Goal: Communication & Community: Answer question/provide support

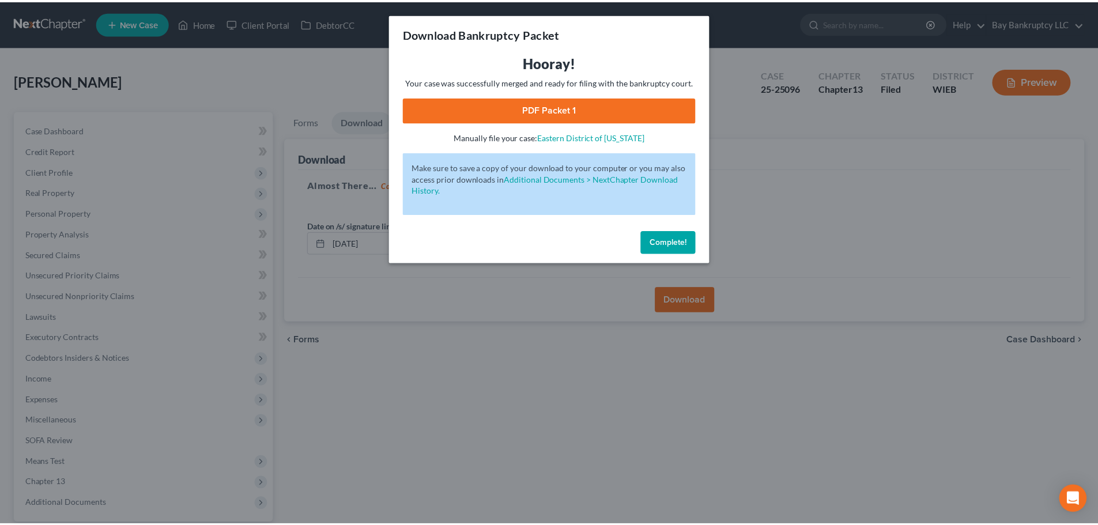
scroll to position [108, 0]
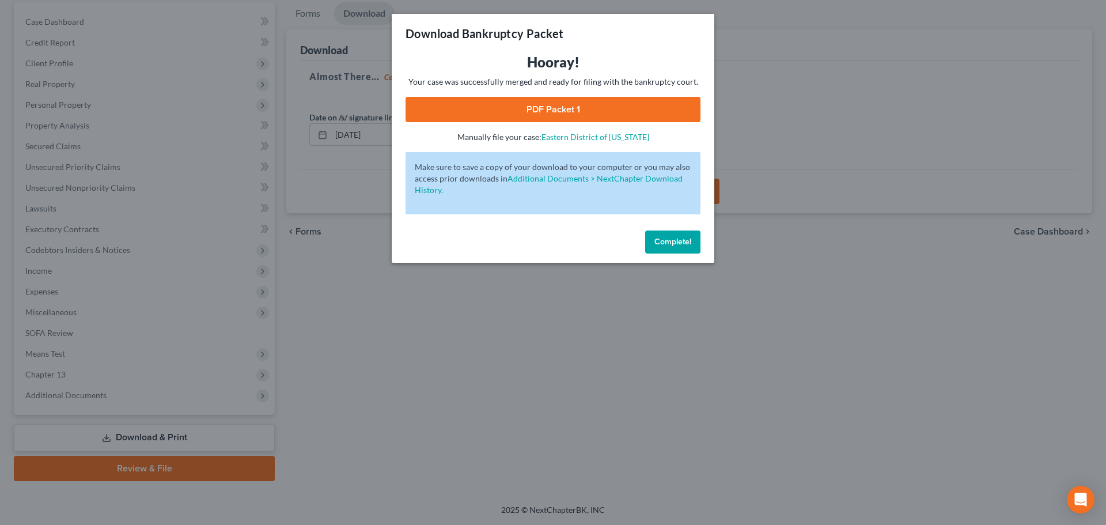
click at [675, 239] on span "Complete!" at bounding box center [673, 242] width 37 height 10
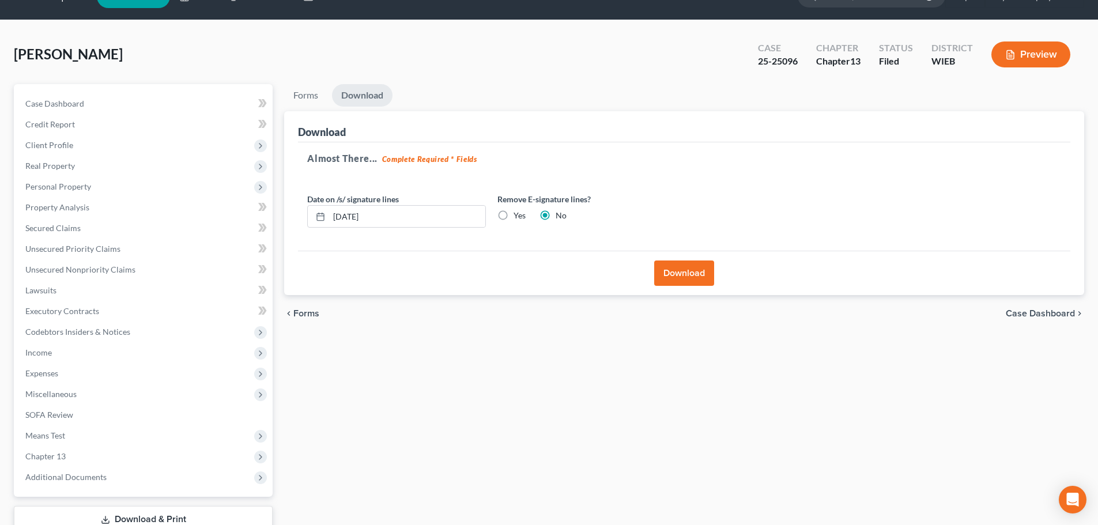
scroll to position [0, 0]
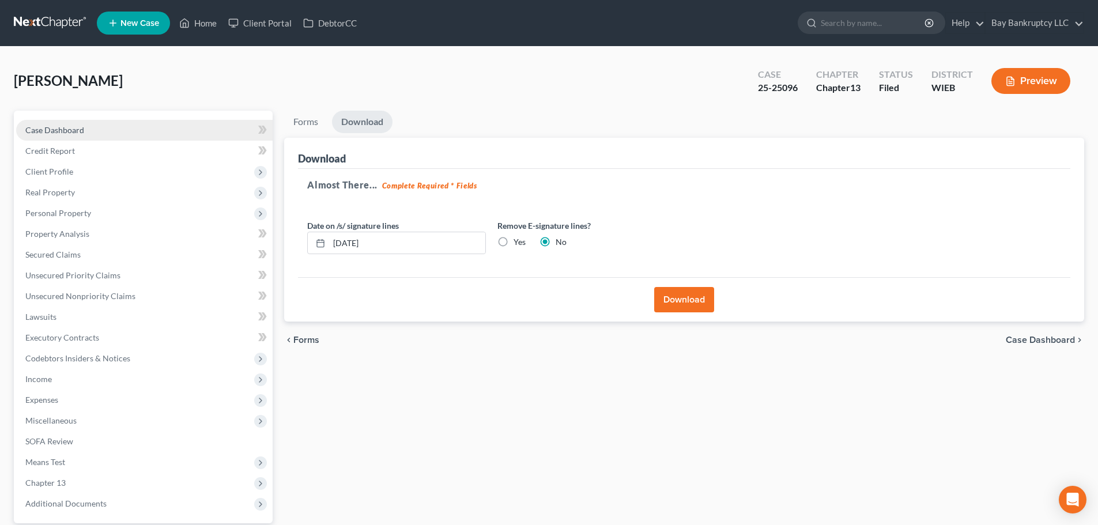
click at [71, 130] on span "Case Dashboard" at bounding box center [54, 130] width 59 height 10
select select "0"
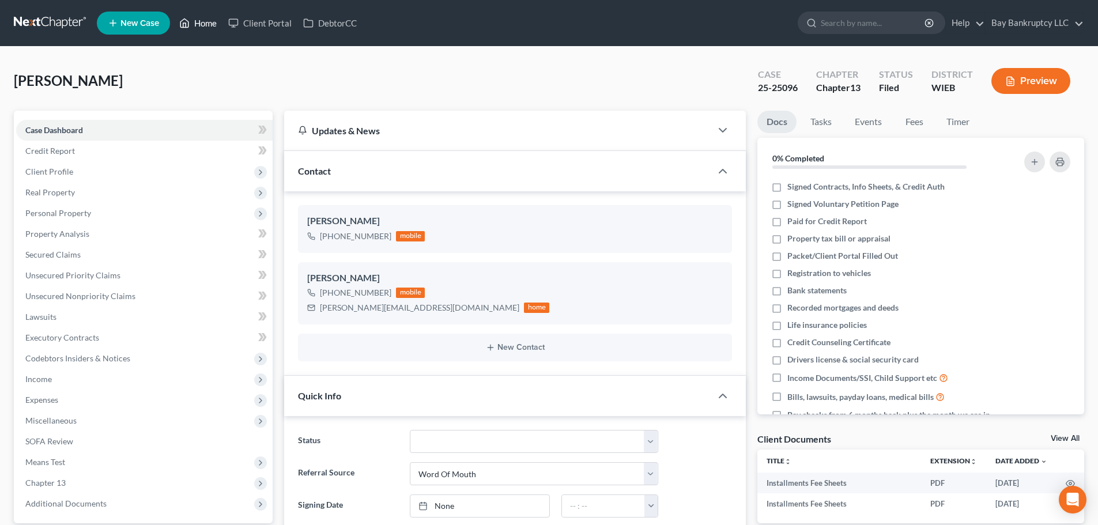
click at [205, 19] on link "Home" at bounding box center [197, 23] width 49 height 21
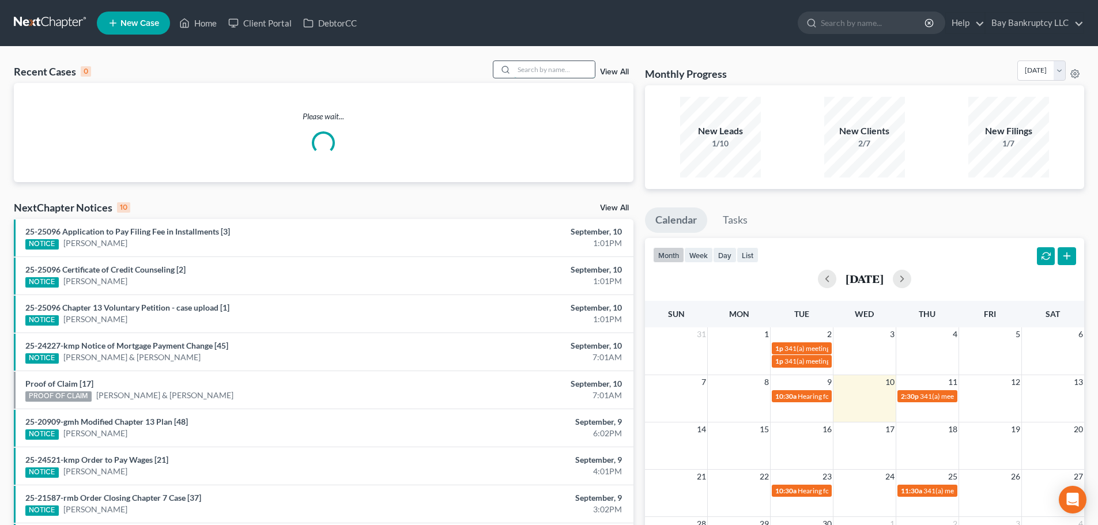
click at [589, 71] on input "search" at bounding box center [554, 69] width 81 height 17
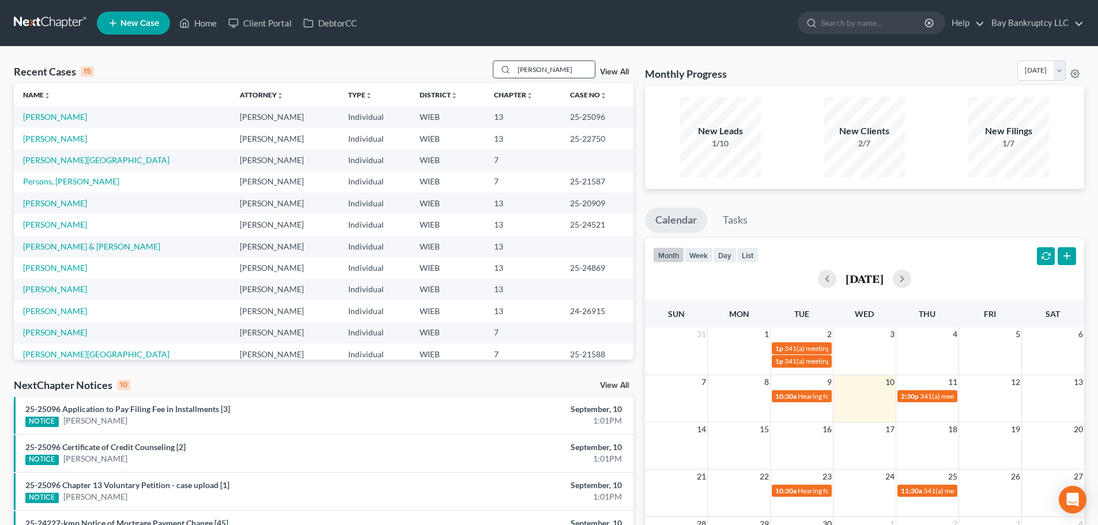
type input "[PERSON_NAME]"
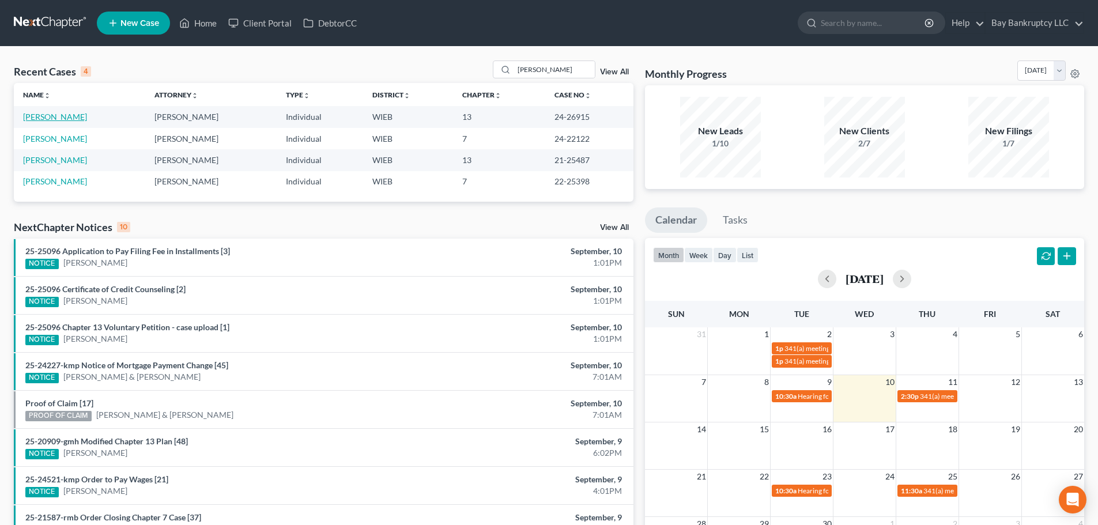
click at [52, 114] on link "[PERSON_NAME]" at bounding box center [55, 117] width 64 height 10
select select "1"
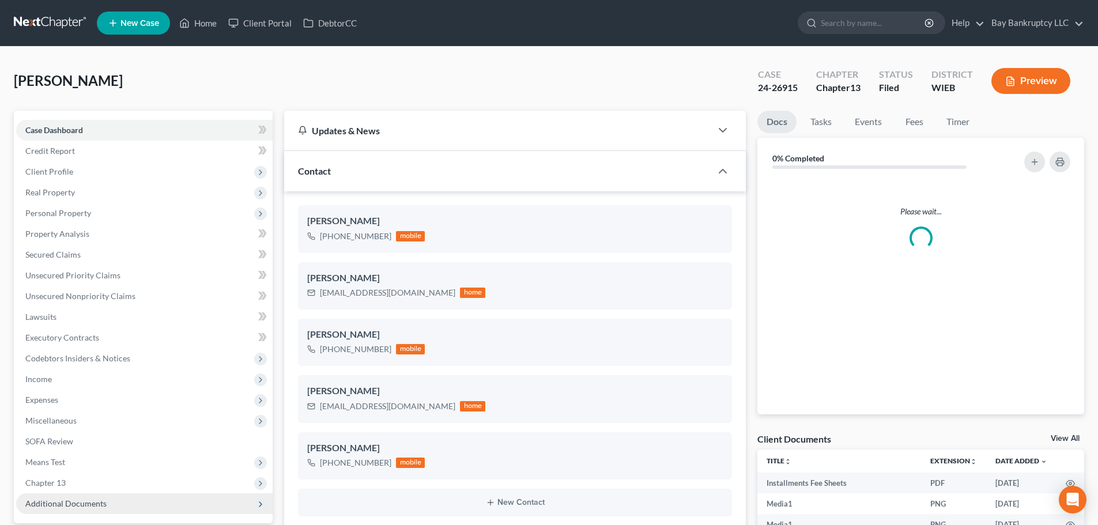
click at [84, 493] on span "Additional Documents" at bounding box center [144, 503] width 256 height 21
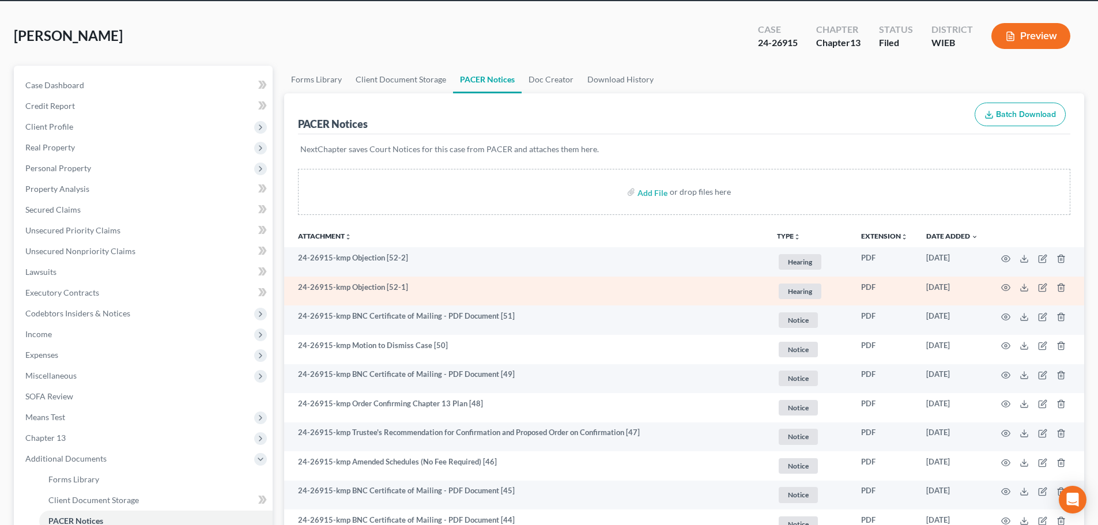
scroll to position [58, 0]
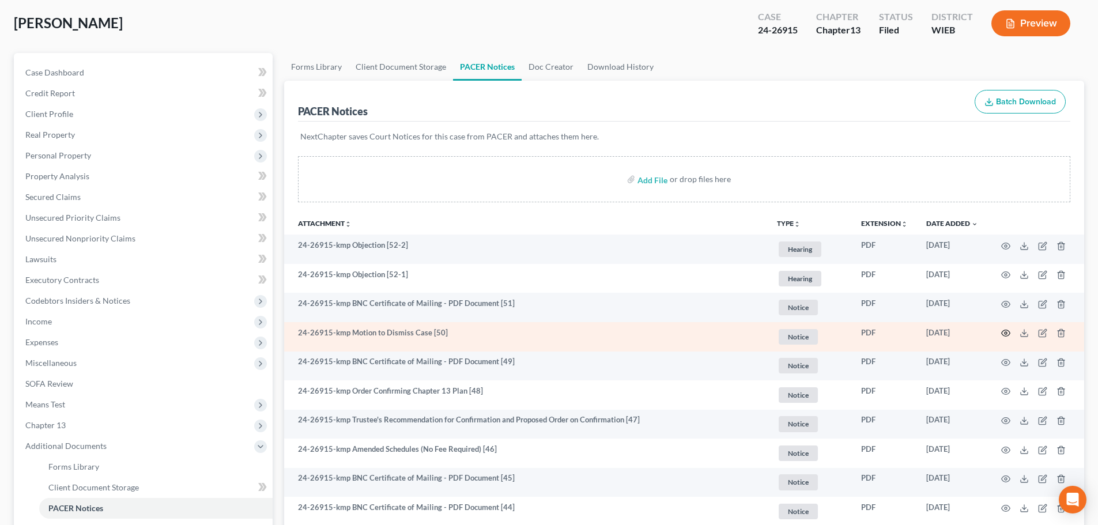
click at [1006, 332] on circle "button" at bounding box center [1005, 333] width 2 height 2
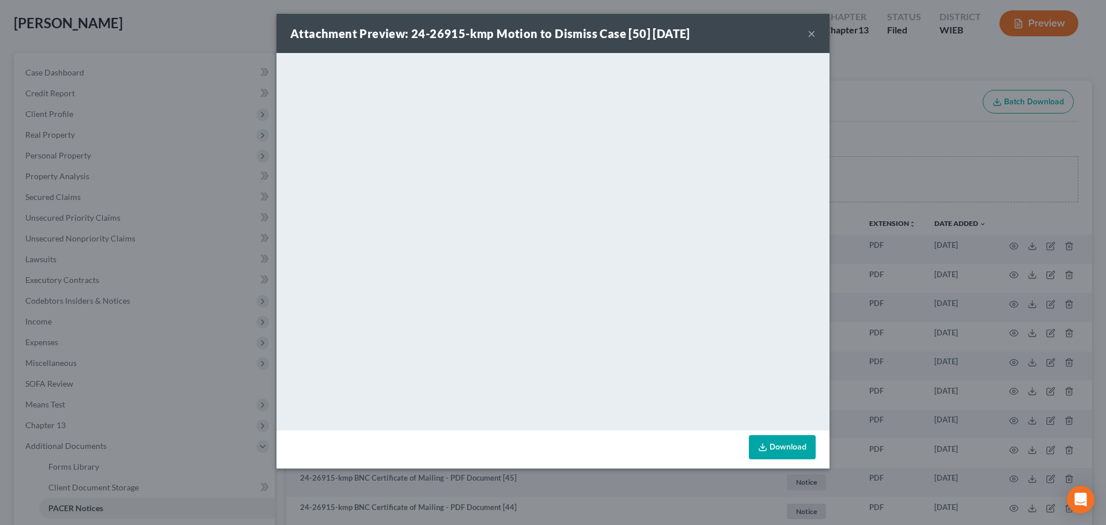
click at [813, 33] on button "×" at bounding box center [812, 34] width 8 height 14
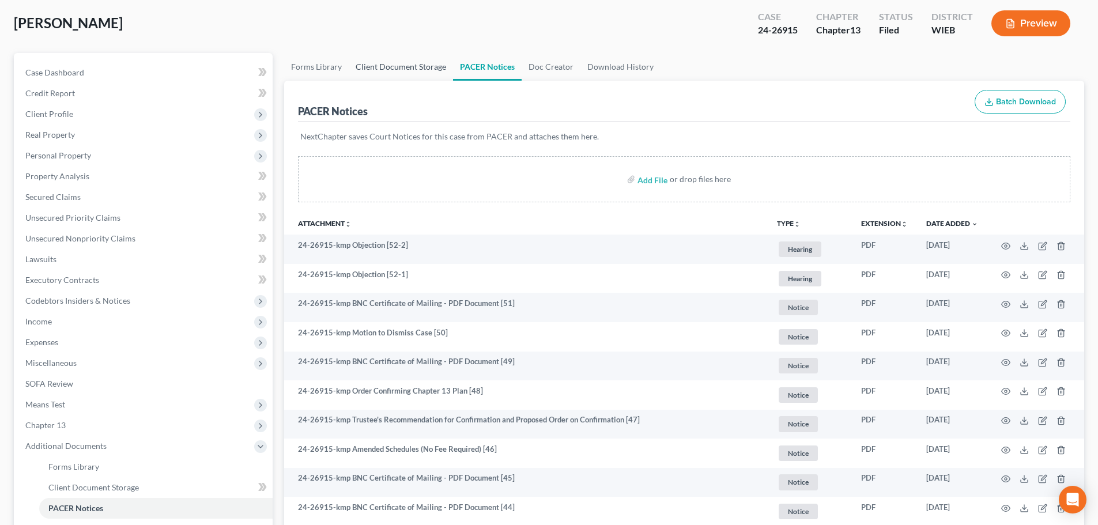
scroll to position [0, 0]
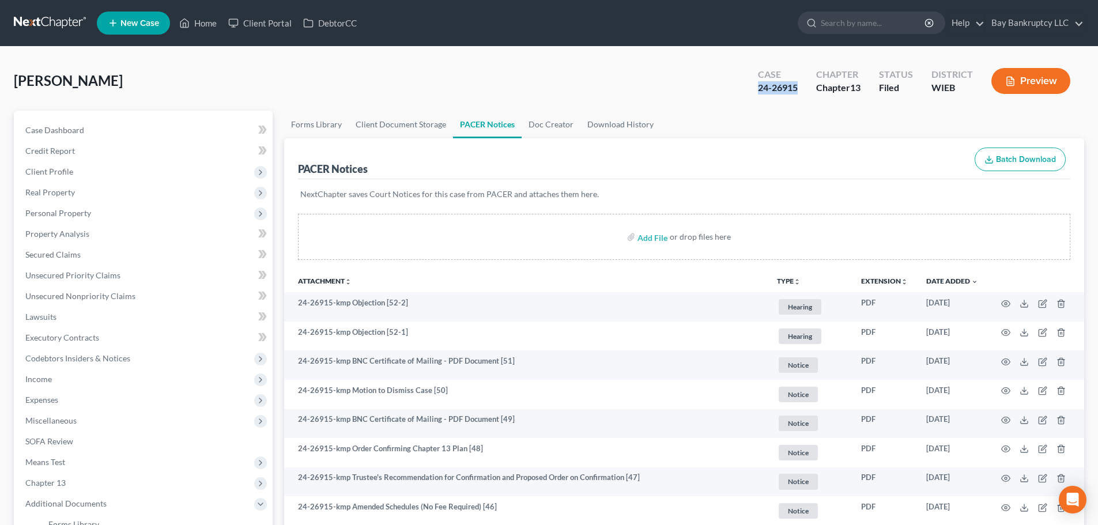
drag, startPoint x: 755, startPoint y: 93, endPoint x: 798, endPoint y: 93, distance: 42.1
click at [798, 93] on div "Case 24-26915" at bounding box center [778, 82] width 58 height 34
copy div "24-26915"
click at [72, 175] on span "Client Profile" at bounding box center [144, 171] width 256 height 21
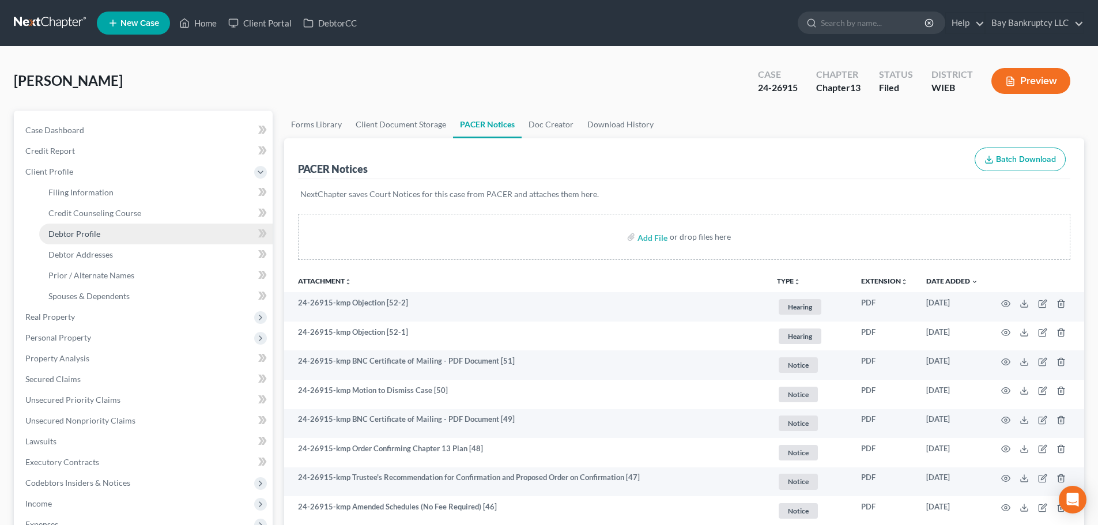
click at [97, 240] on link "Debtor Profile" at bounding box center [155, 234] width 233 height 21
select select "0"
select select "2"
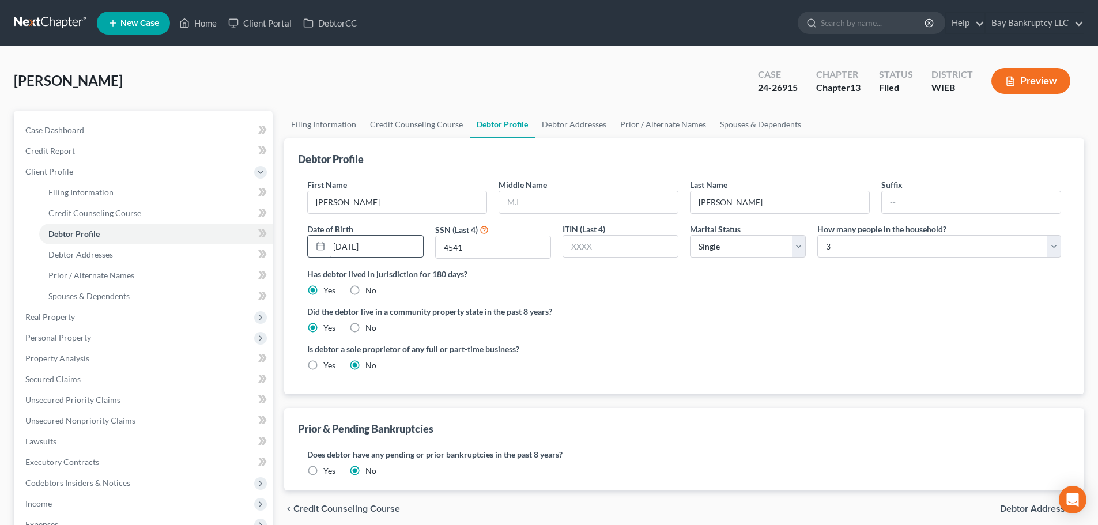
radio input "true"
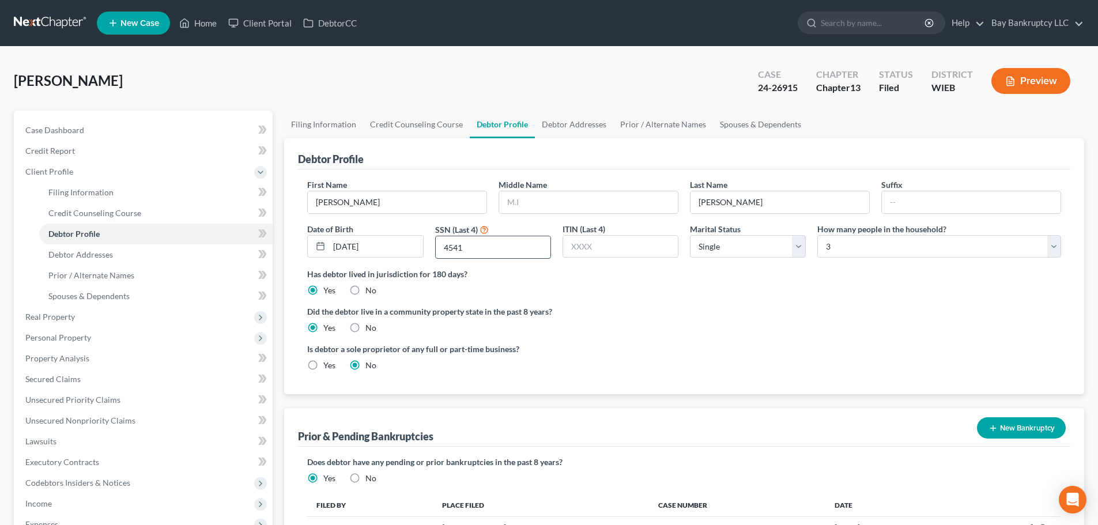
drag, startPoint x: 443, startPoint y: 250, endPoint x: 463, endPoint y: 250, distance: 20.7
click at [463, 250] on input "4541" at bounding box center [493, 247] width 115 height 22
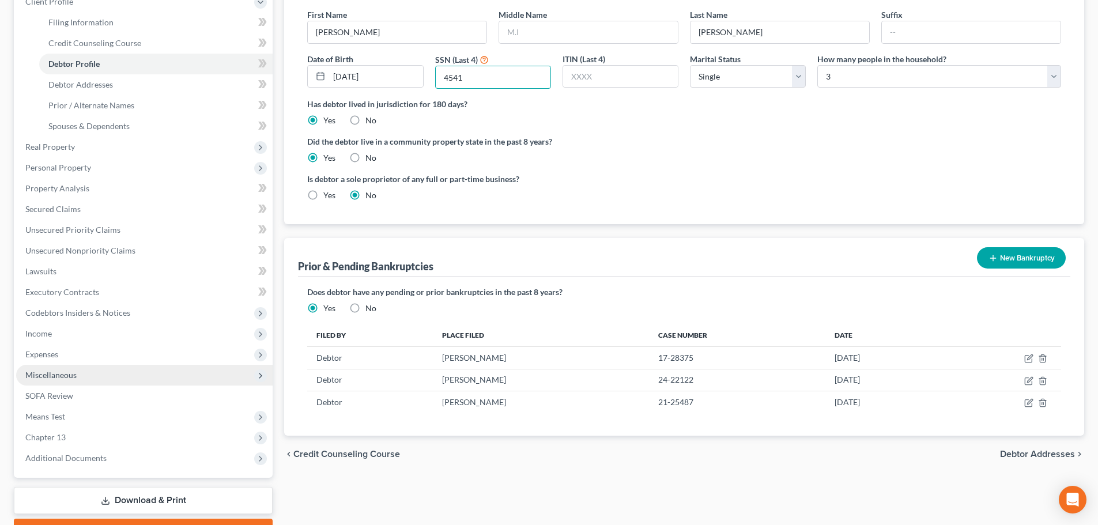
scroll to position [173, 0]
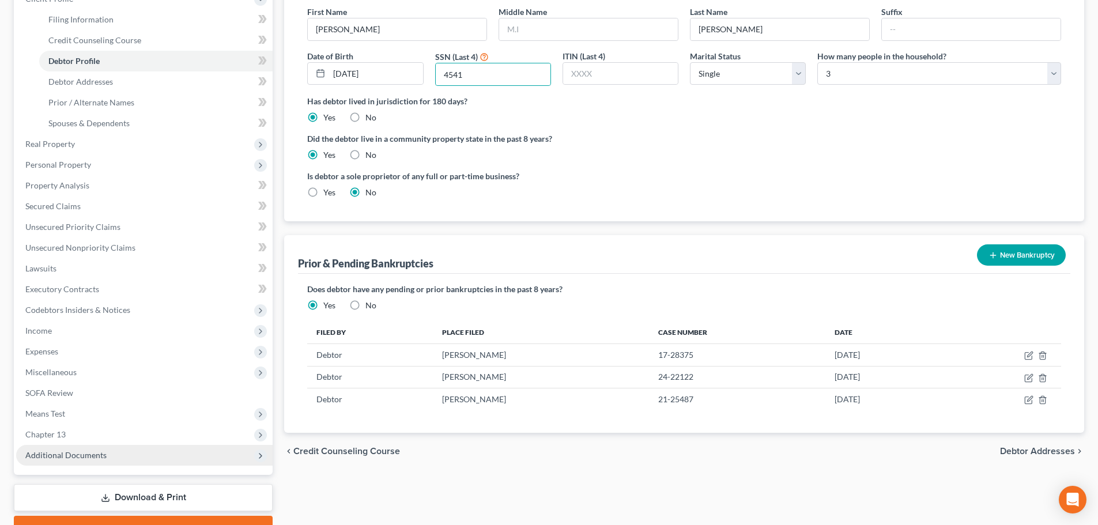
click at [93, 451] on span "Additional Documents" at bounding box center [65, 455] width 81 height 10
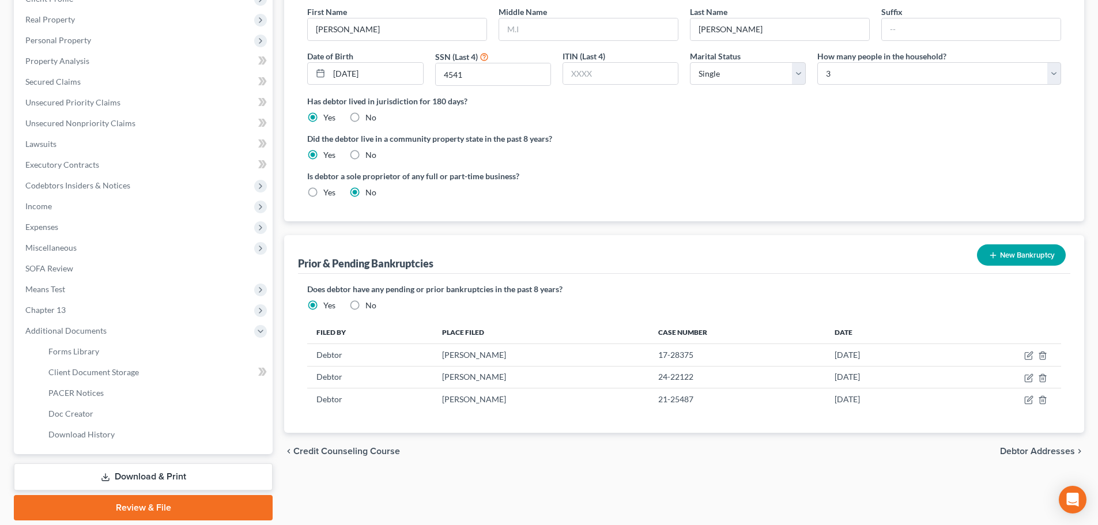
scroll to position [212, 0]
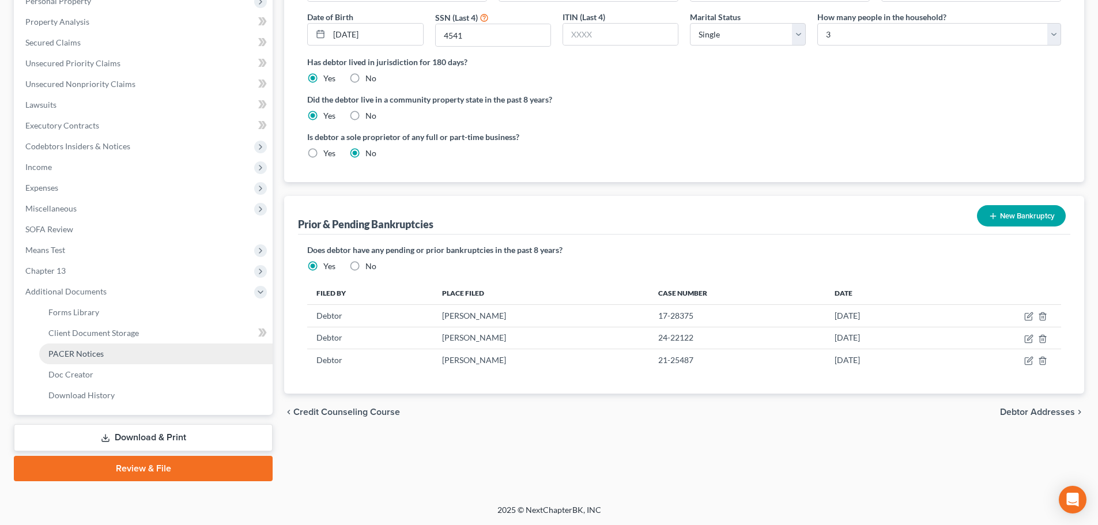
click at [81, 349] on span "PACER Notices" at bounding box center [75, 354] width 55 height 10
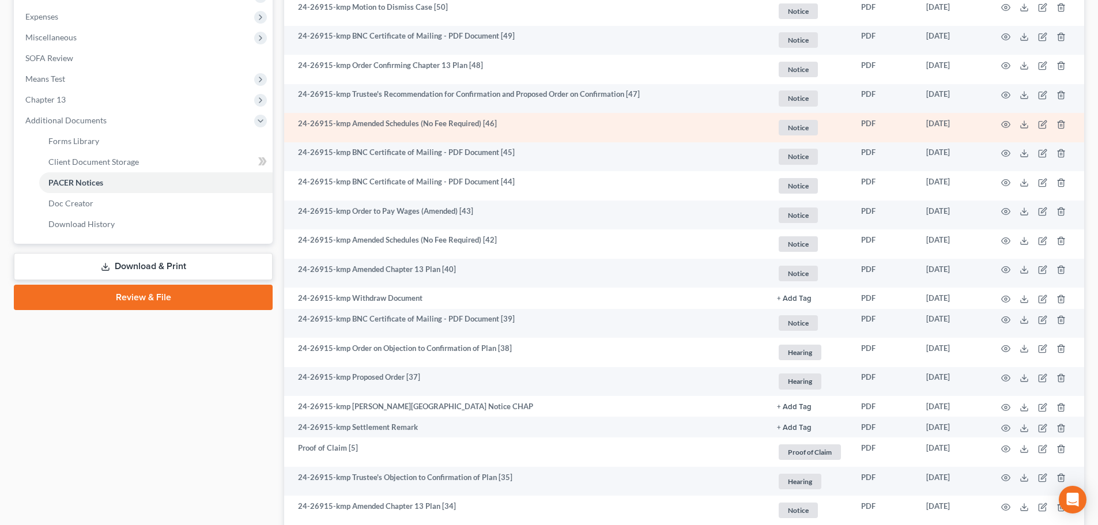
scroll to position [403, 0]
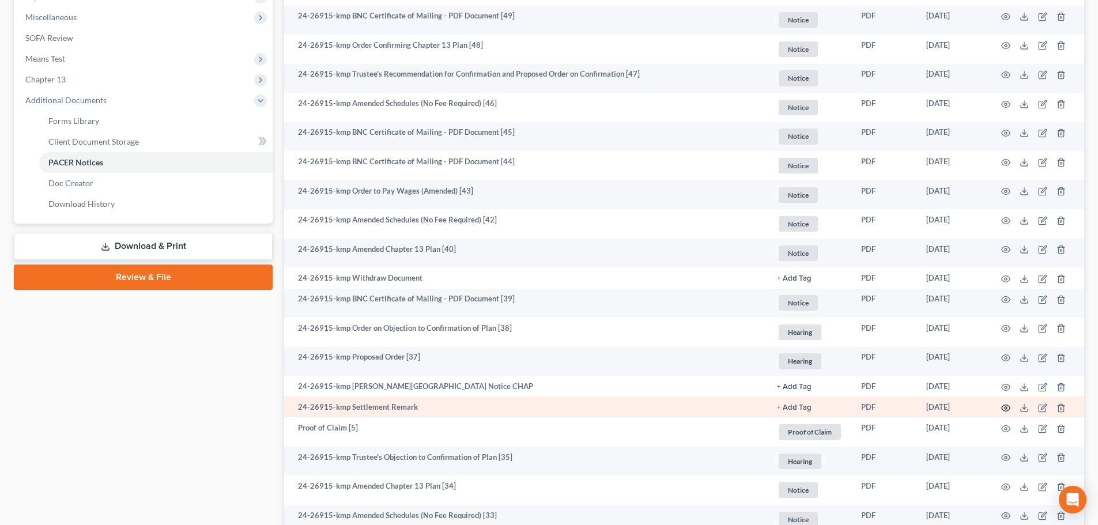
click at [1003, 406] on icon "button" at bounding box center [1006, 408] width 9 height 6
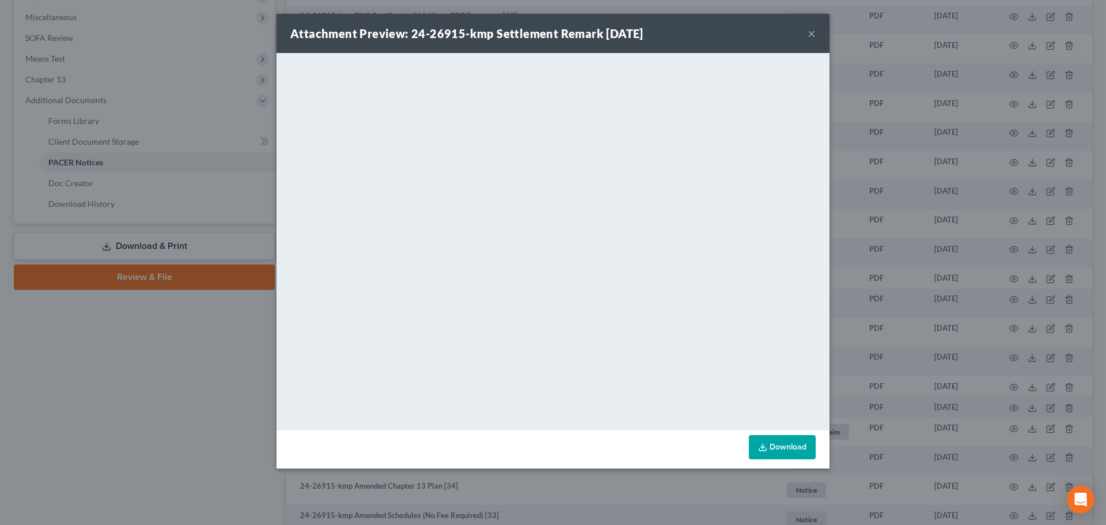
click at [810, 31] on button "×" at bounding box center [812, 34] width 8 height 14
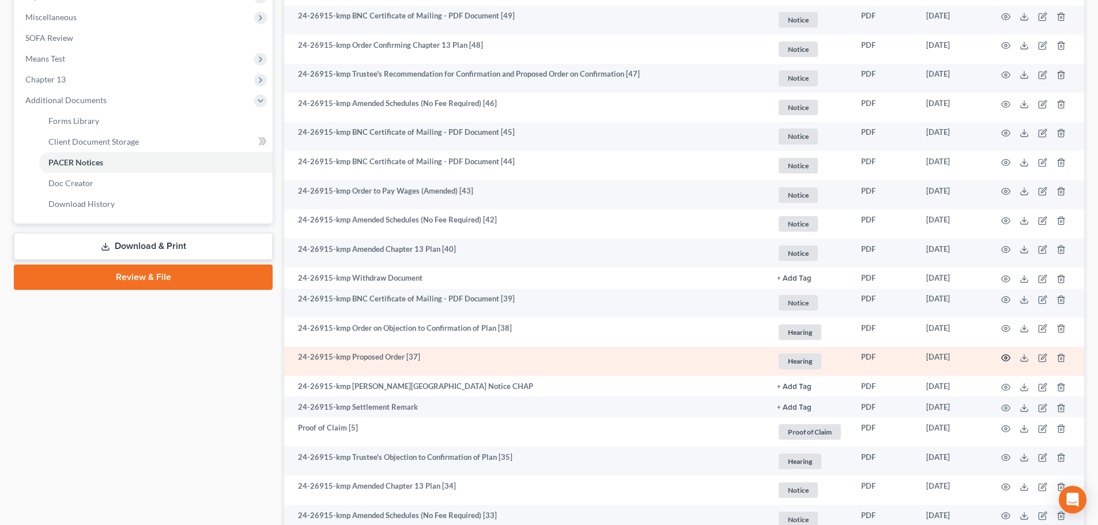
click at [1007, 355] on icon "button" at bounding box center [1006, 358] width 9 height 6
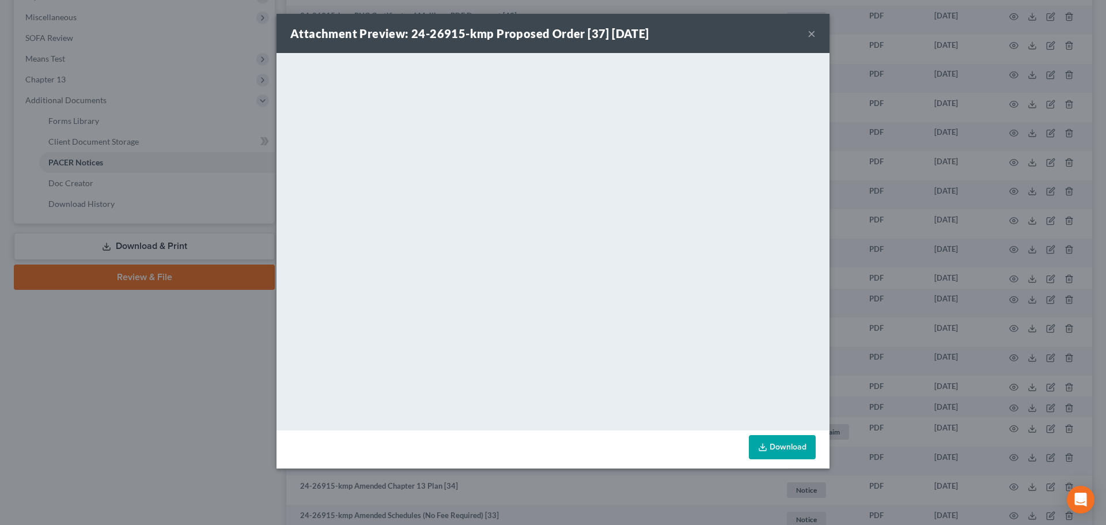
click at [811, 34] on button "×" at bounding box center [812, 34] width 8 height 14
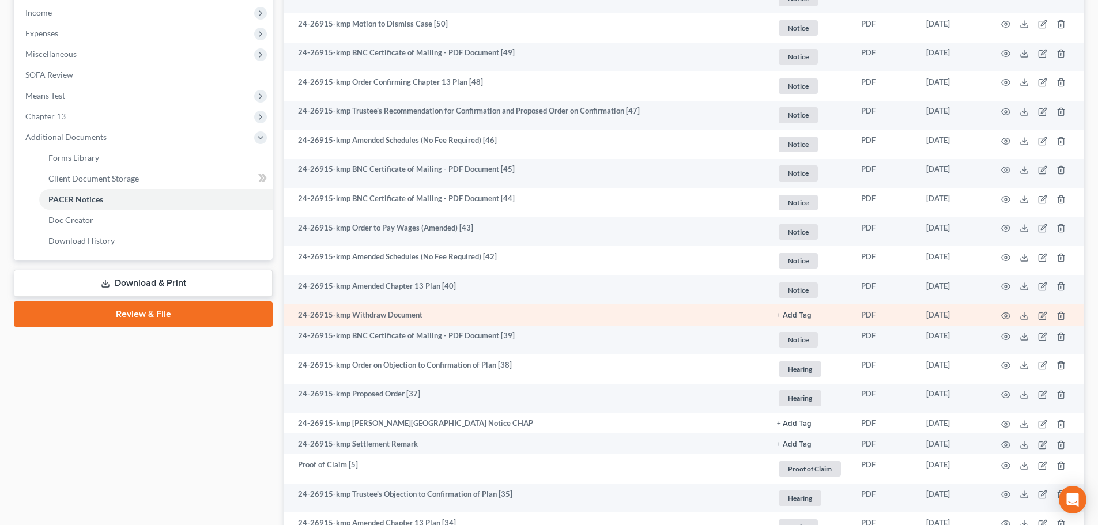
scroll to position [346, 0]
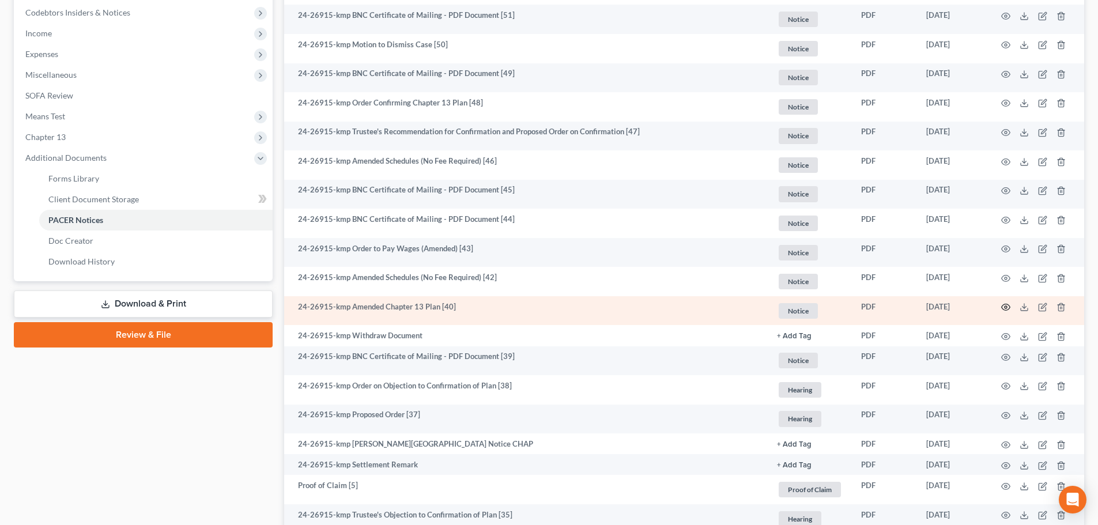
click at [1005, 308] on icon "button" at bounding box center [1005, 307] width 9 height 9
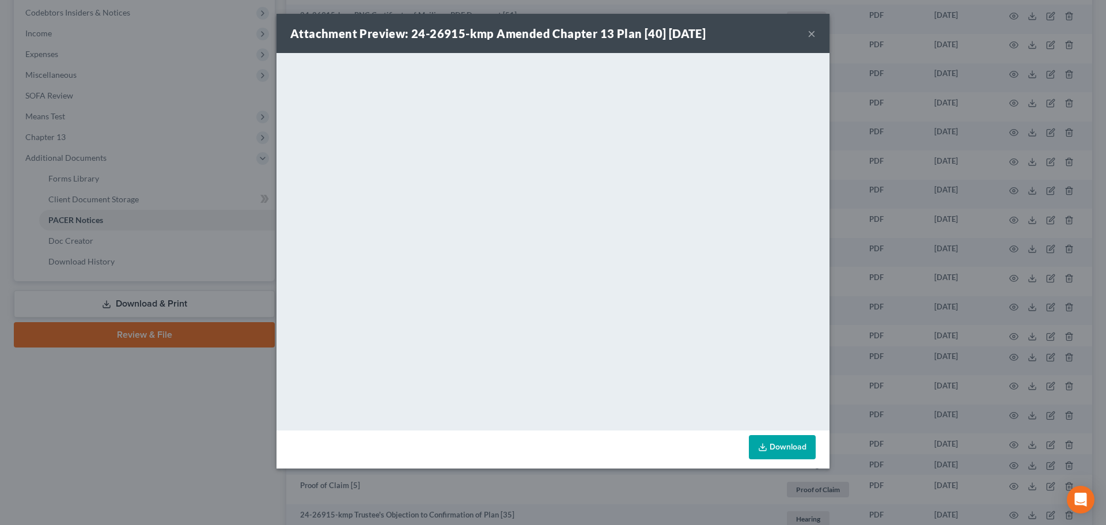
click at [810, 32] on button "×" at bounding box center [812, 34] width 8 height 14
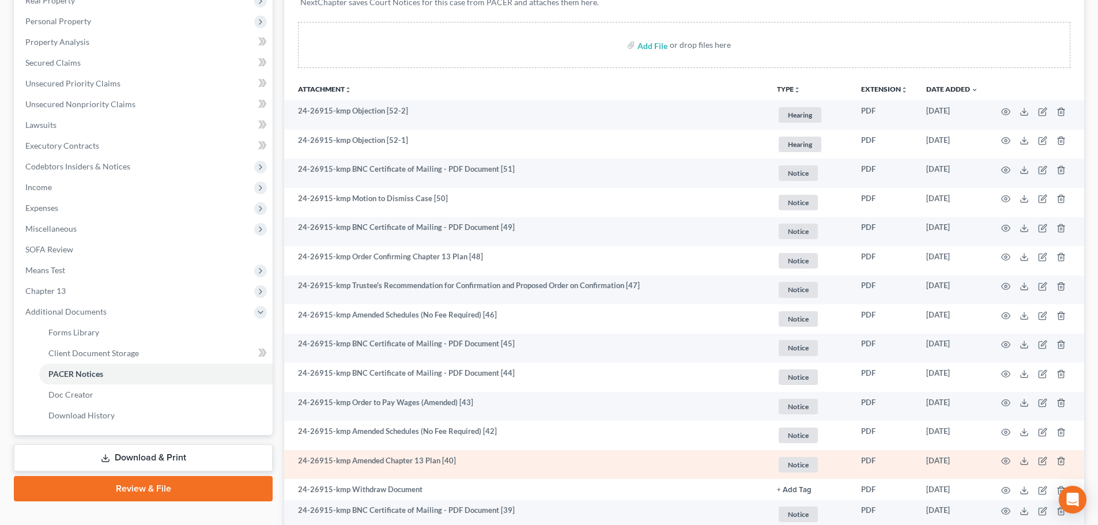
scroll to position [173, 0]
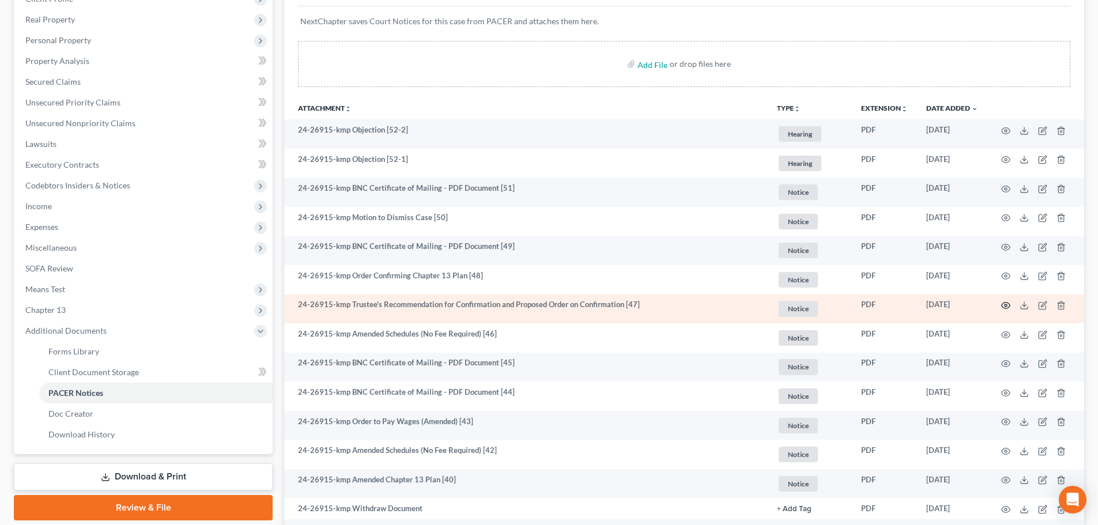
click at [1004, 304] on icon "button" at bounding box center [1005, 305] width 9 height 9
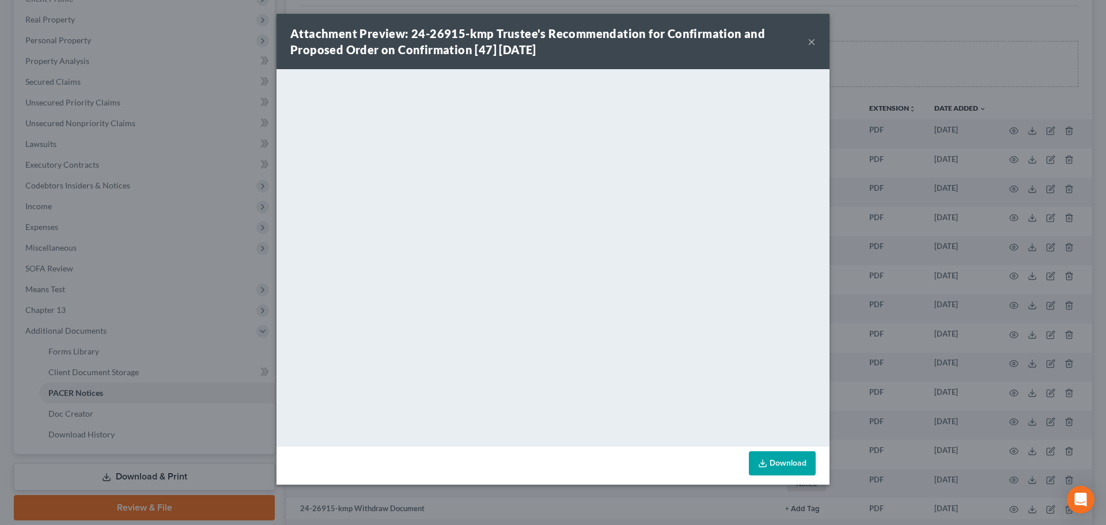
click at [811, 43] on button "×" at bounding box center [812, 42] width 8 height 14
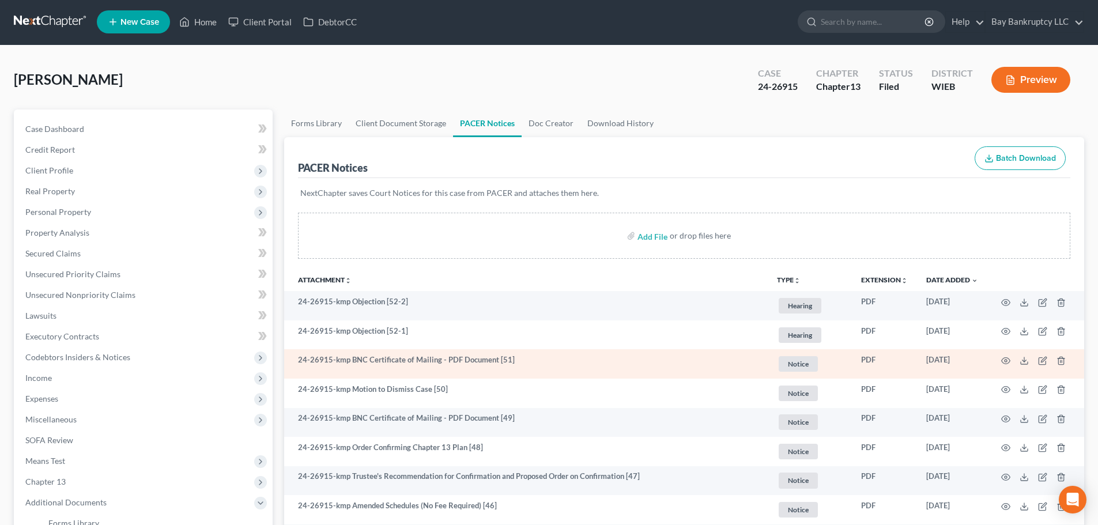
scroll to position [0, 0]
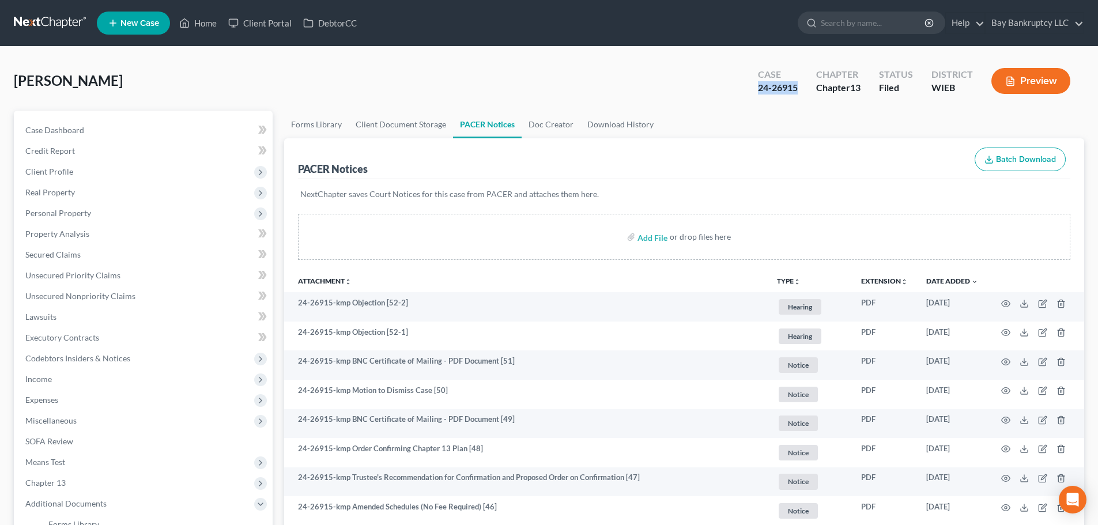
drag, startPoint x: 755, startPoint y: 91, endPoint x: 797, endPoint y: 92, distance: 42.1
click at [797, 92] on div "Case 24-26915" at bounding box center [778, 82] width 58 height 34
copy div "24-26915"
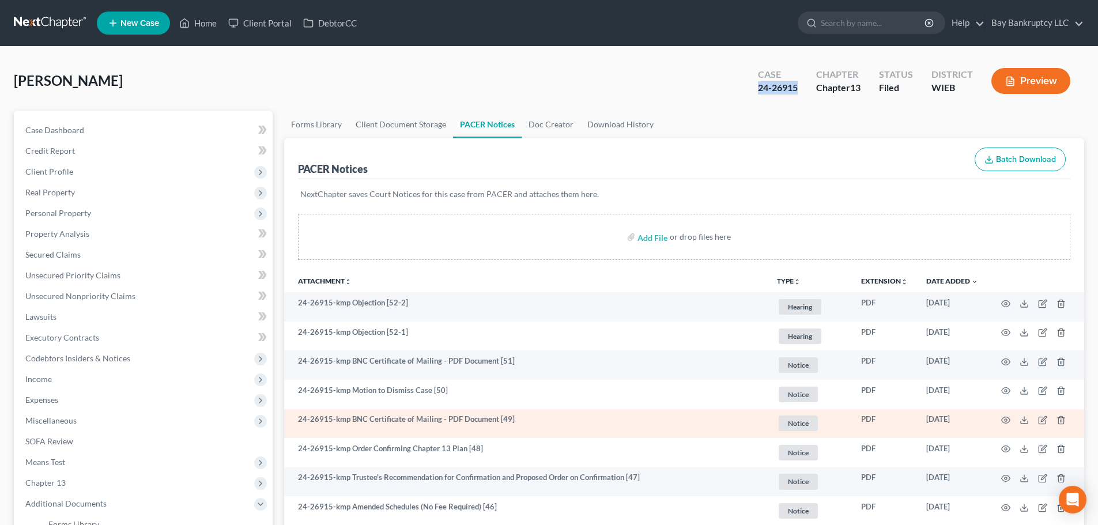
scroll to position [58, 0]
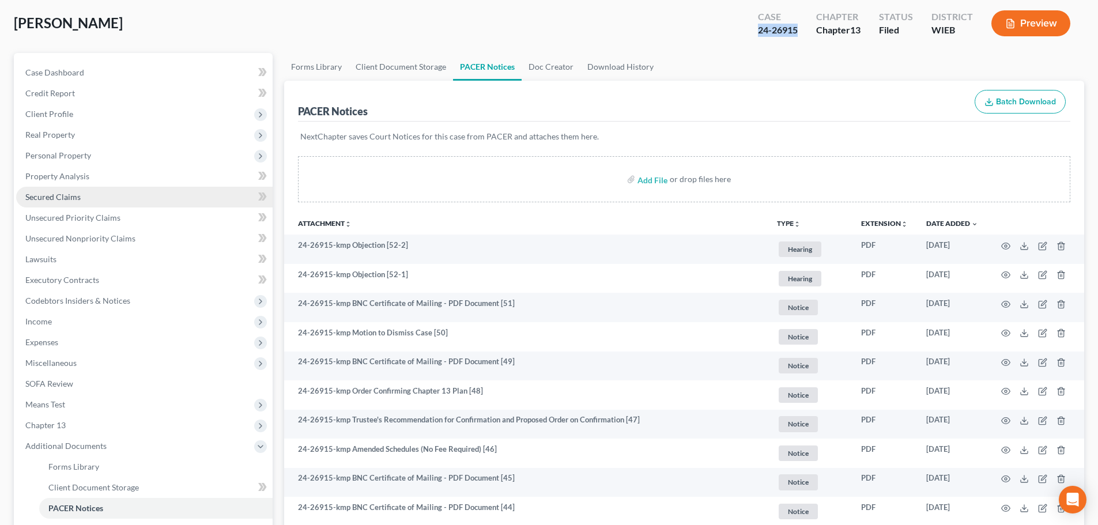
click at [68, 201] on span "Secured Claims" at bounding box center [52, 197] width 55 height 10
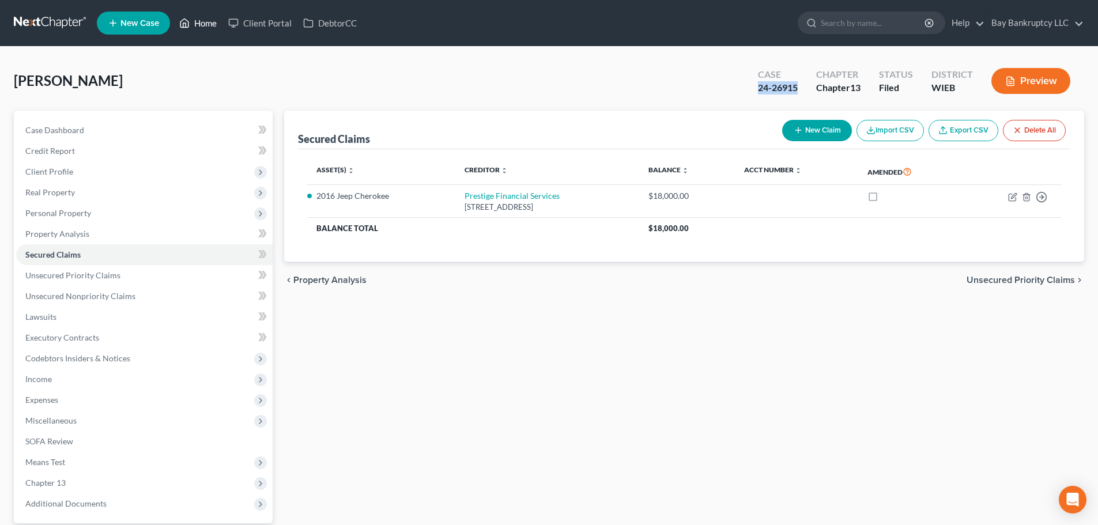
drag, startPoint x: 210, startPoint y: 24, endPoint x: 399, endPoint y: 76, distance: 195.6
click at [210, 24] on link "Home" at bounding box center [197, 23] width 49 height 21
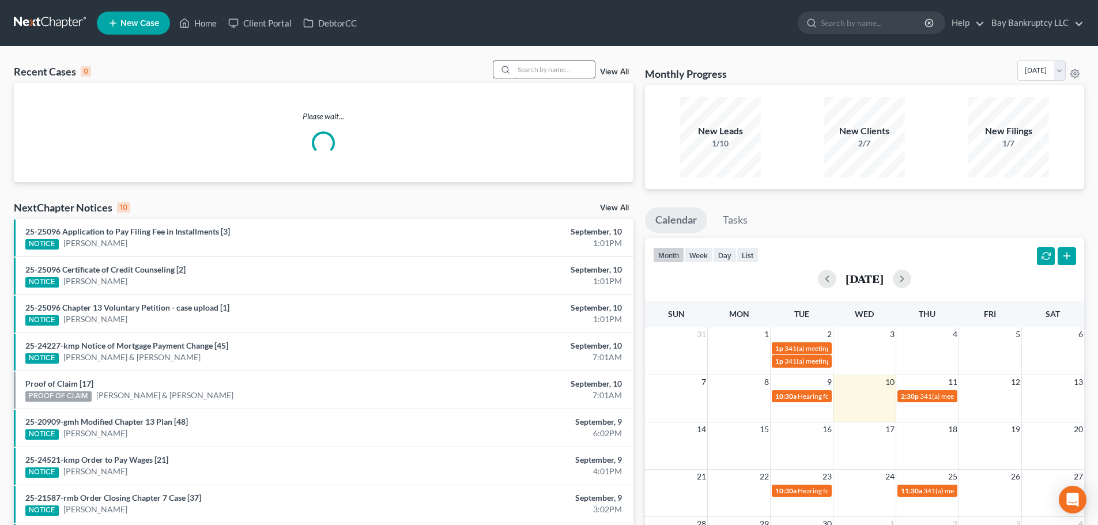
click at [536, 69] on input "search" at bounding box center [554, 69] width 81 height 17
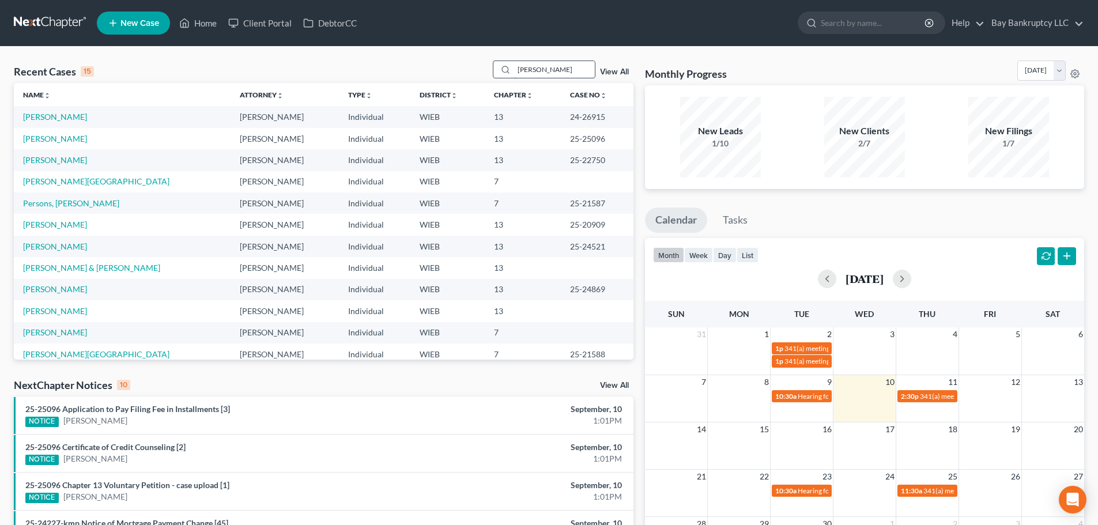
type input "[PERSON_NAME]"
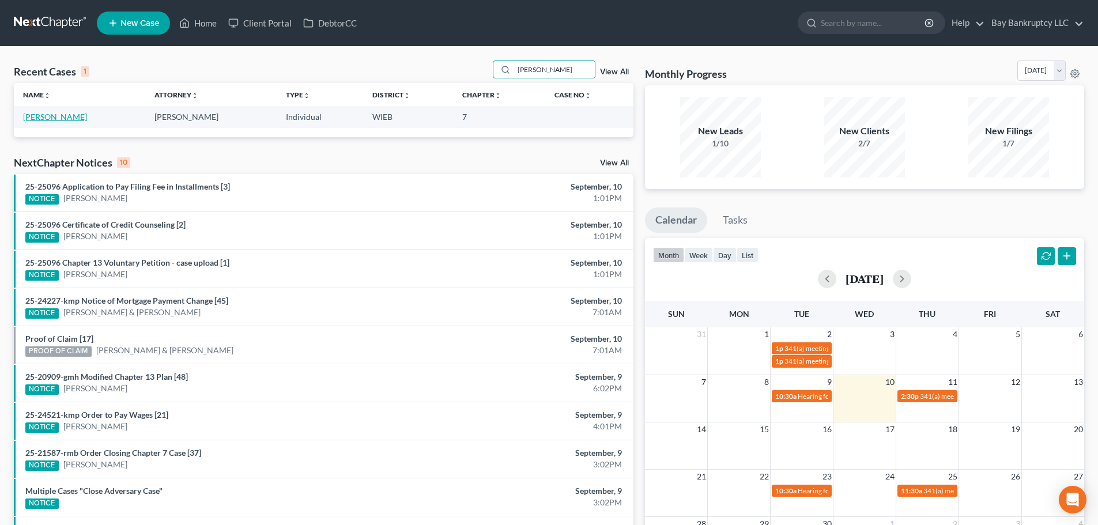
click at [47, 114] on link "[PERSON_NAME]" at bounding box center [55, 117] width 64 height 10
select select "3"
select select "4"
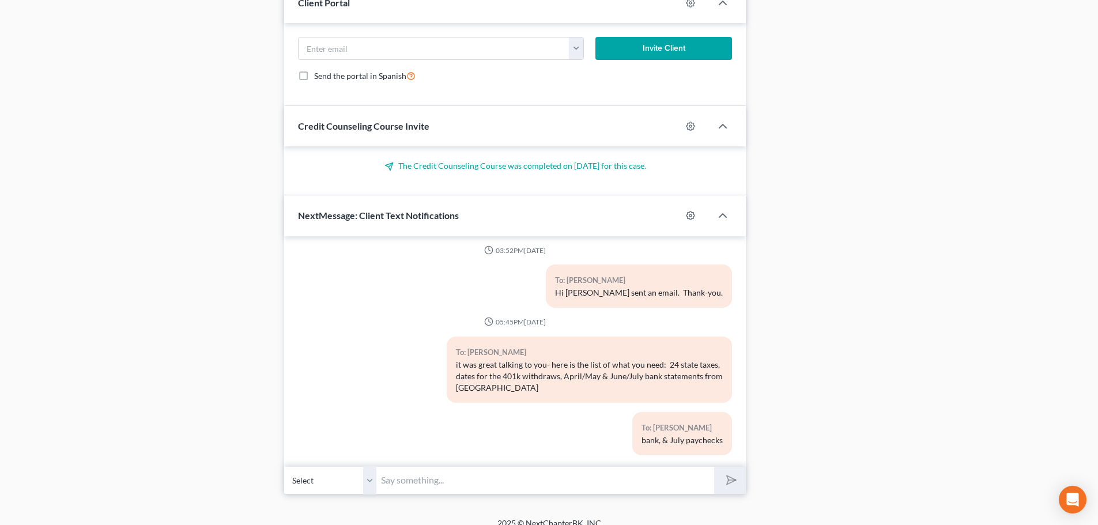
scroll to position [1510, 0]
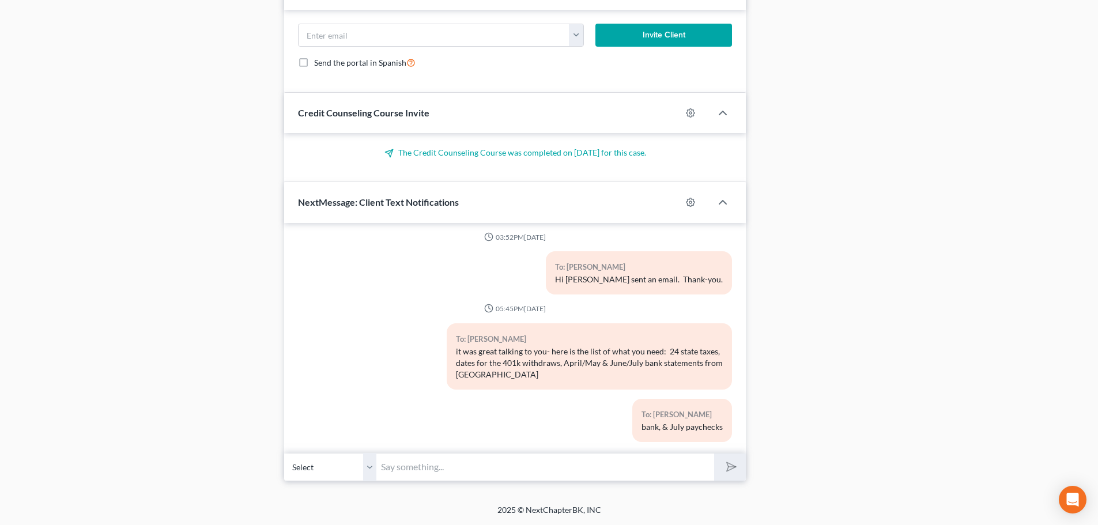
click at [458, 469] on input "text" at bounding box center [545, 467] width 338 height 28
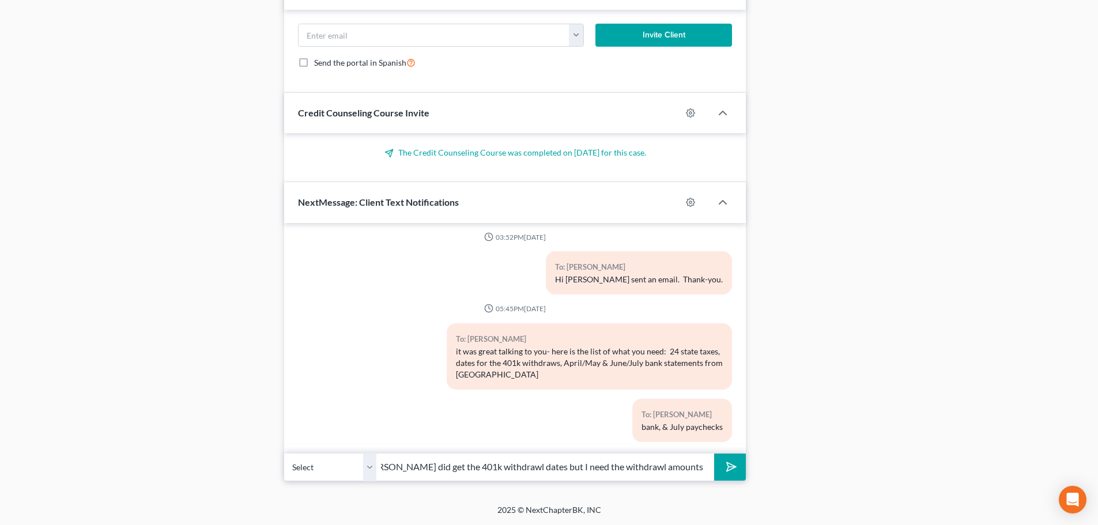
scroll to position [0, 31]
click at [677, 471] on input "Hi [PERSON_NAME] did get the 401k withdrawal dates but I need the withdrawal am…" at bounding box center [545, 467] width 338 height 28
type input "Hi [PERSON_NAME] did get the 401k withdrawal dates but I need the withdrawal am…"
click at [734, 462] on icon "submit" at bounding box center [729, 467] width 12 height 12
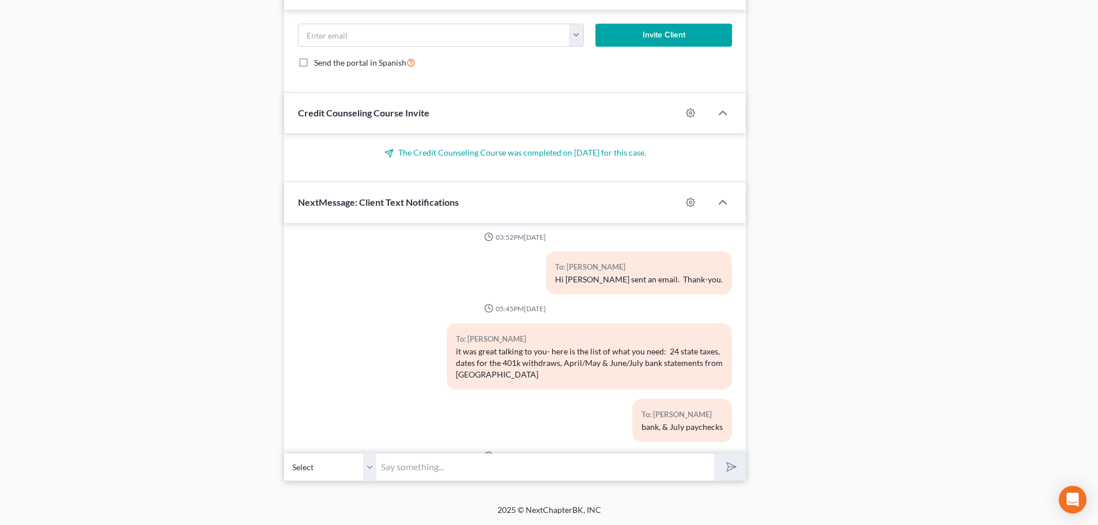
scroll to position [870, 0]
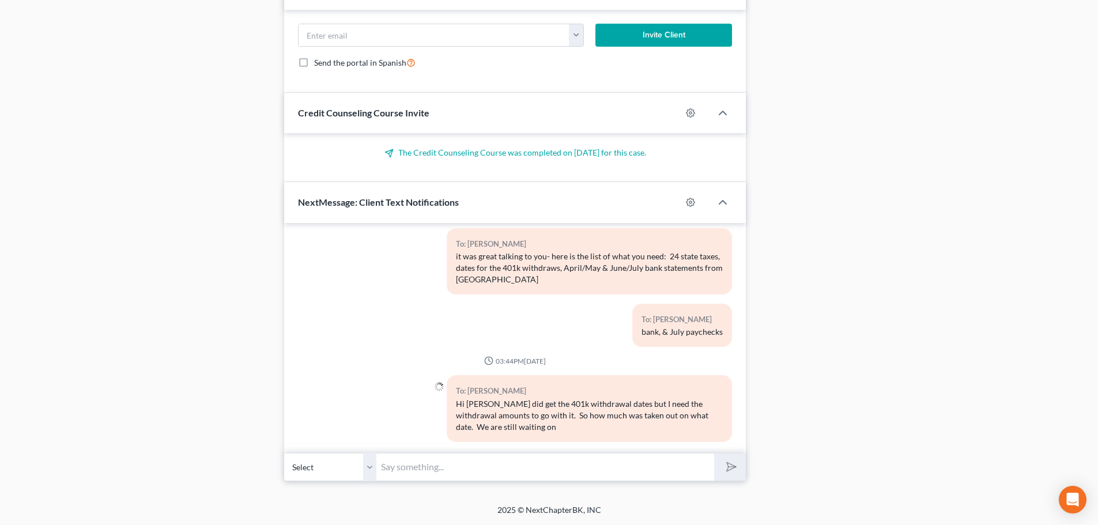
click at [425, 462] on input "text" at bounding box center [545, 467] width 338 height 28
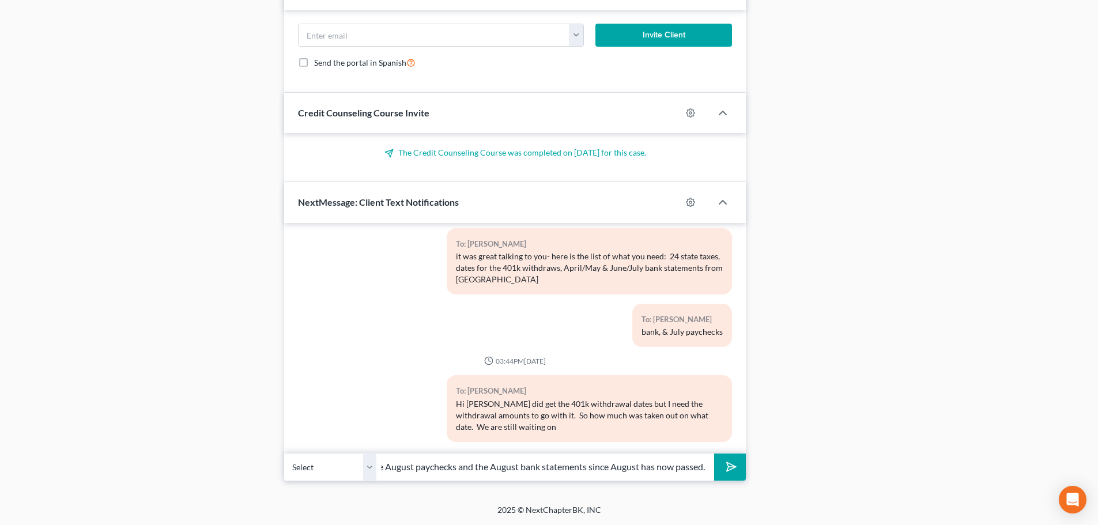
scroll to position [0, 153]
type input "the 24 taxes anyway. We will need the August paychecks and the August bank stat…"
click at [721, 465] on icon "submit" at bounding box center [729, 467] width 16 height 16
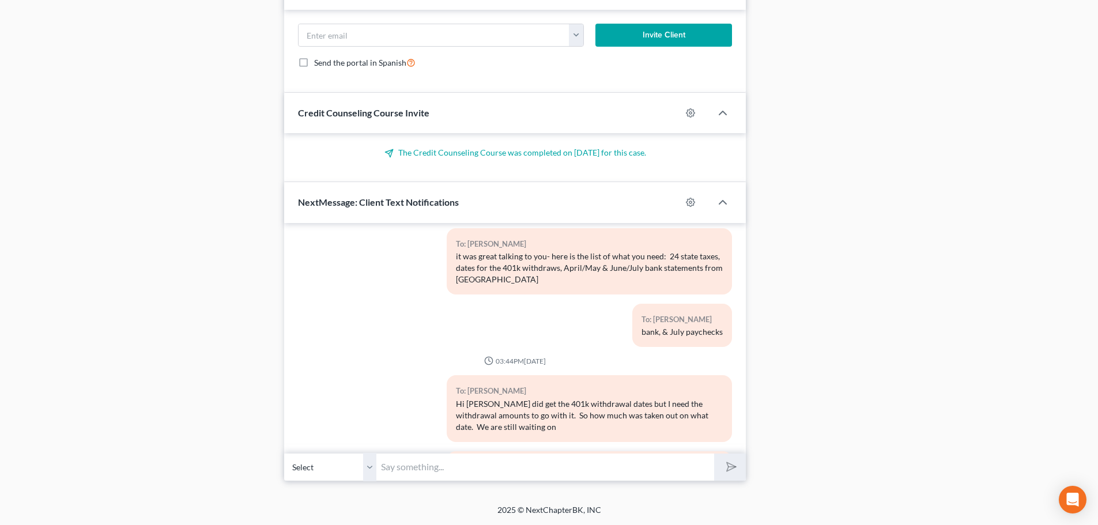
scroll to position [935, 0]
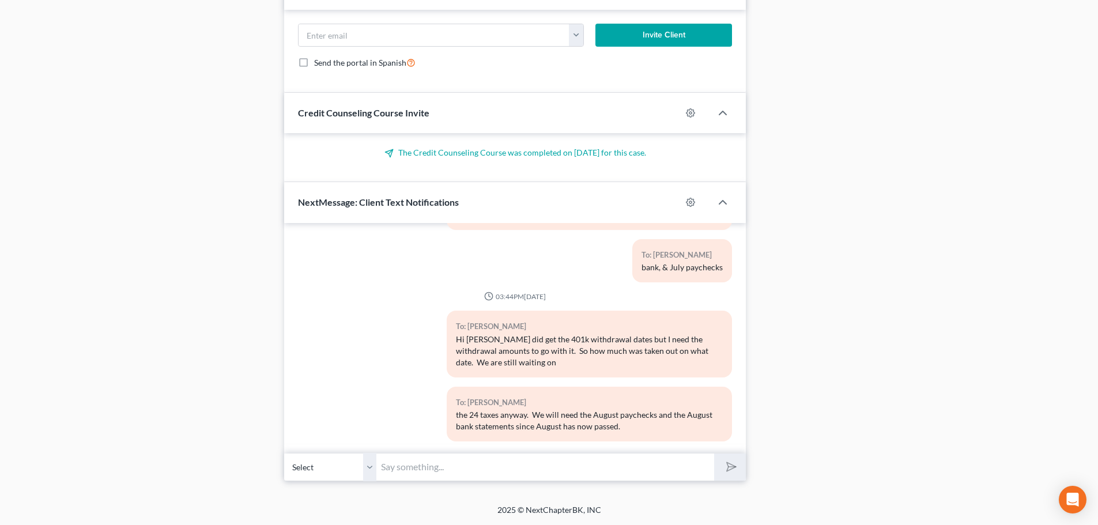
click at [472, 470] on input "text" at bounding box center [545, 467] width 338 height 28
type input "Hope you are well."
click at [731, 460] on button "submit" at bounding box center [730, 467] width 32 height 27
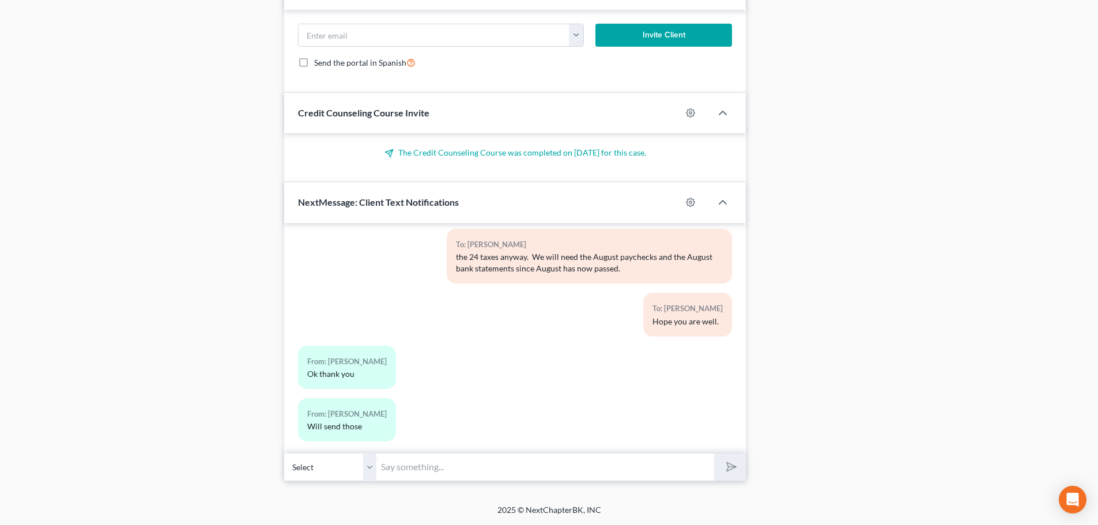
scroll to position [1092, 0]
click at [436, 473] on input "text" at bounding box center [545, 467] width 338 height 28
type input "Sounds good. Thanks!"
click at [727, 456] on button "submit" at bounding box center [730, 467] width 32 height 27
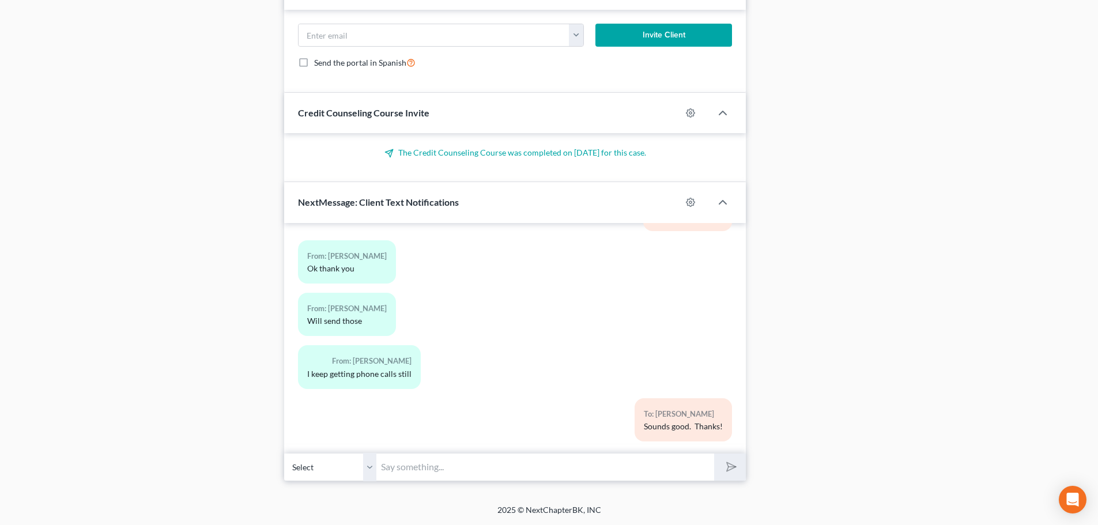
click at [431, 474] on input "text" at bounding box center [545, 467] width 338 height 28
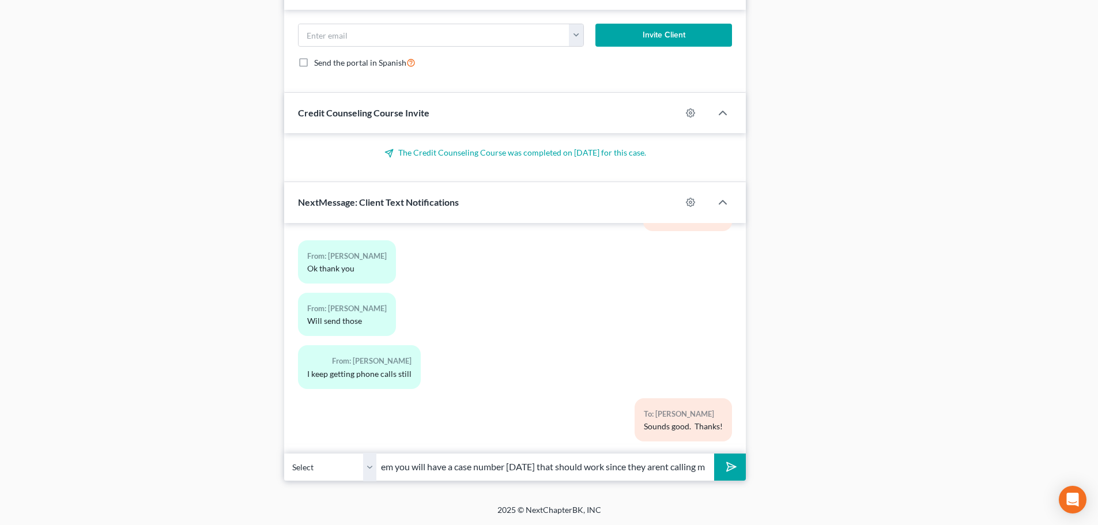
scroll to position [0, 46]
click at [699, 472] on input "tell them you will have a case number [DATE] that should work since they aren't…" at bounding box center [545, 467] width 338 height 28
type input "tell them you will have a case number [DATE] that should work since they aren't…"
click at [738, 460] on button "submit" at bounding box center [730, 467] width 32 height 27
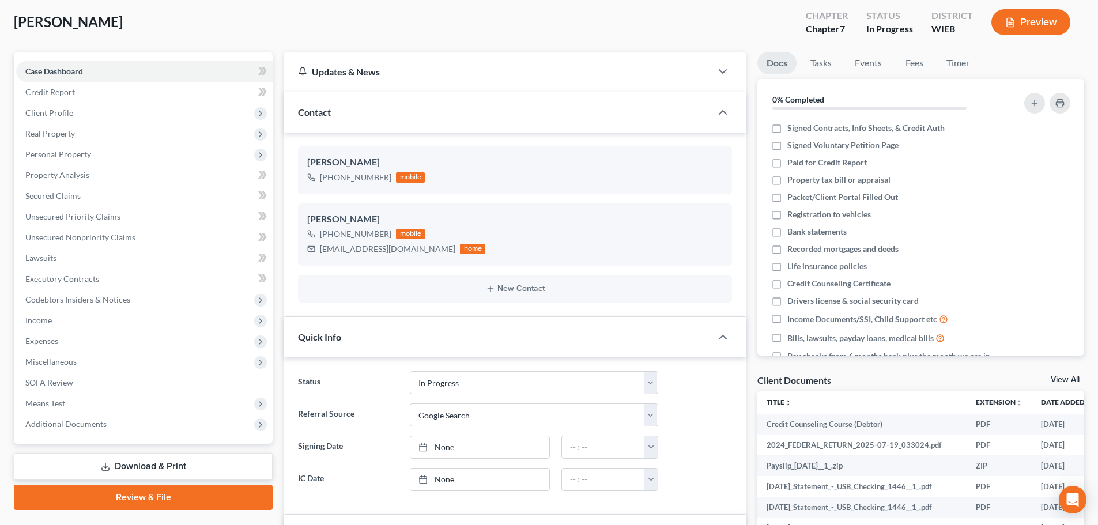
scroll to position [0, 0]
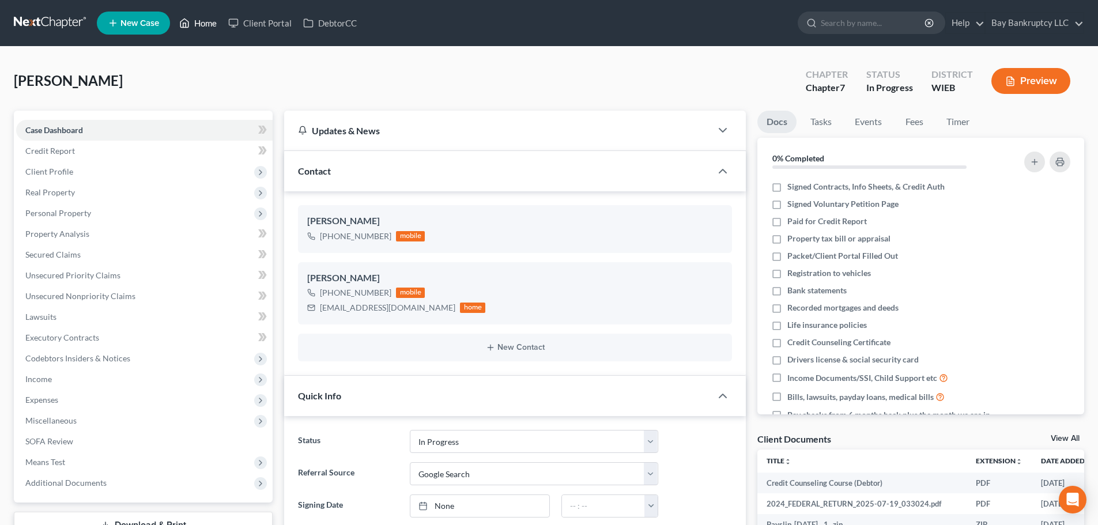
drag, startPoint x: 208, startPoint y: 22, endPoint x: 517, endPoint y: 70, distance: 313.2
click at [208, 22] on link "Home" at bounding box center [197, 23] width 49 height 21
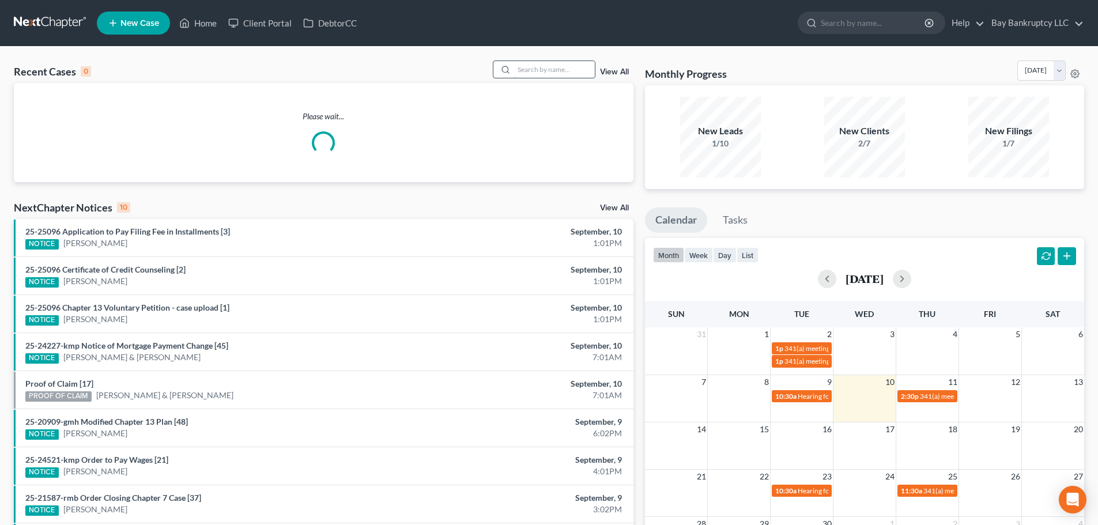
click at [528, 71] on input "search" at bounding box center [554, 69] width 81 height 17
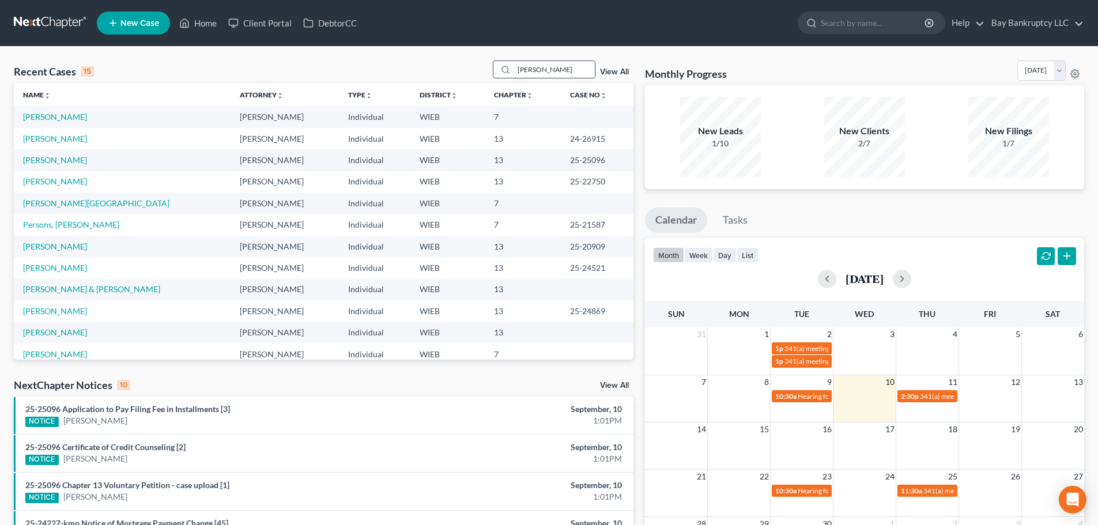
type input "[PERSON_NAME]"
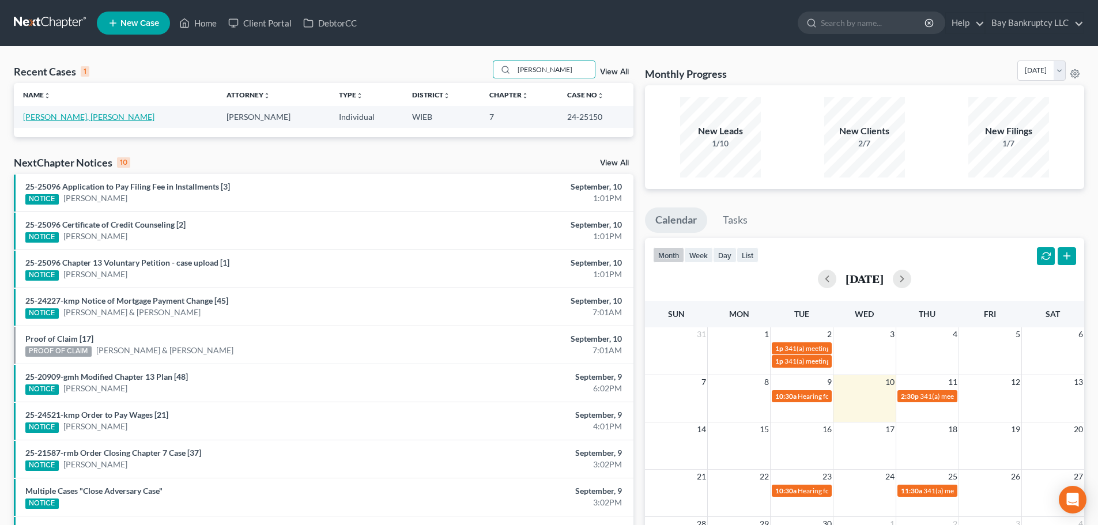
click at [66, 117] on link "[PERSON_NAME], [PERSON_NAME]" at bounding box center [88, 117] width 131 height 10
select select "4"
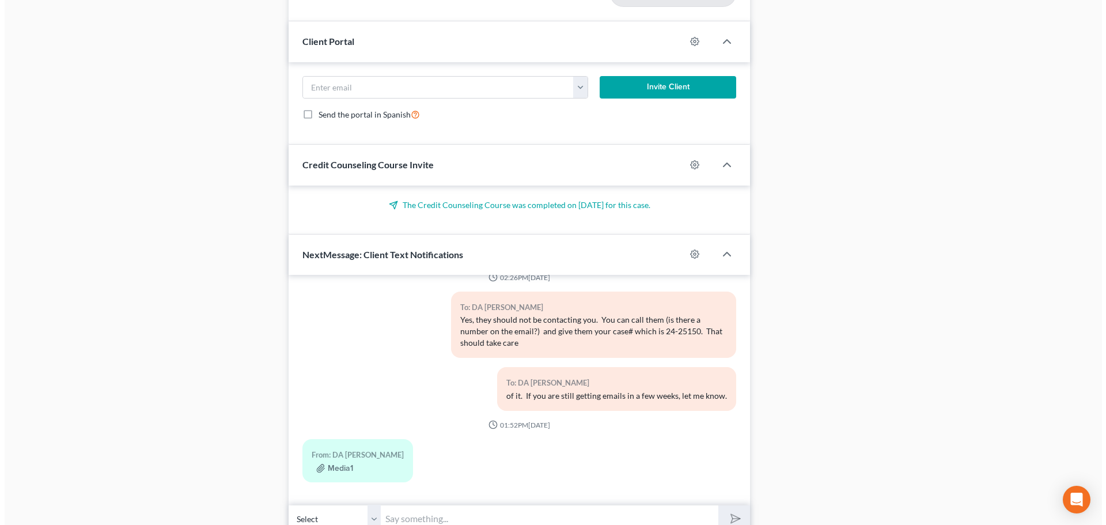
scroll to position [1566, 0]
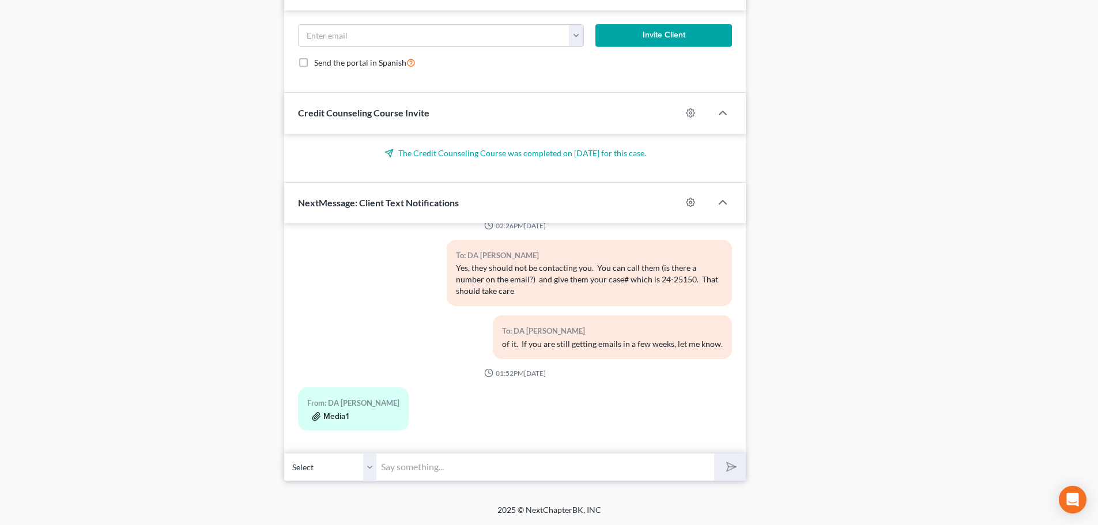
click at [333, 413] on button "Media1" at bounding box center [330, 416] width 37 height 9
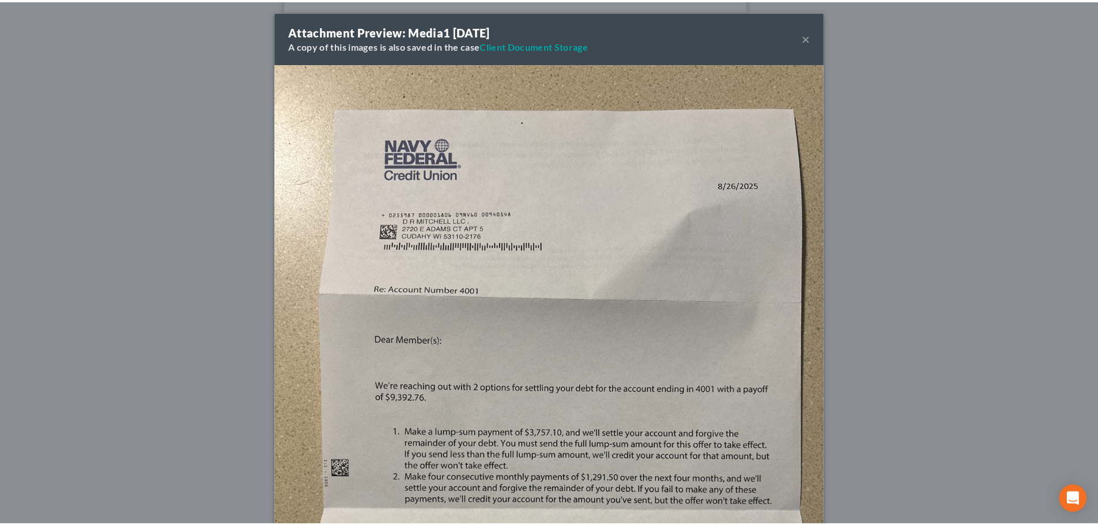
scroll to position [0, 0]
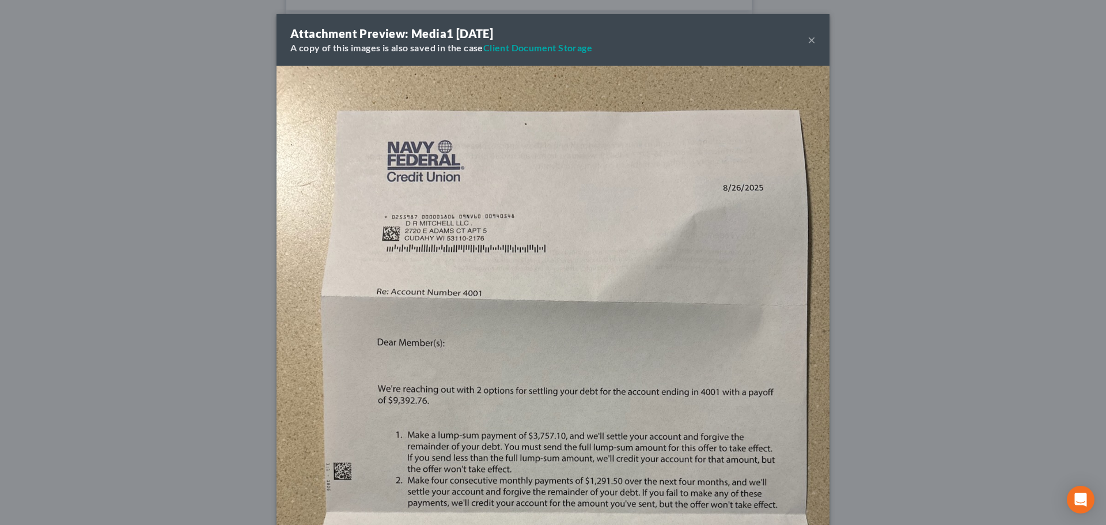
click at [808, 39] on button "×" at bounding box center [812, 40] width 8 height 14
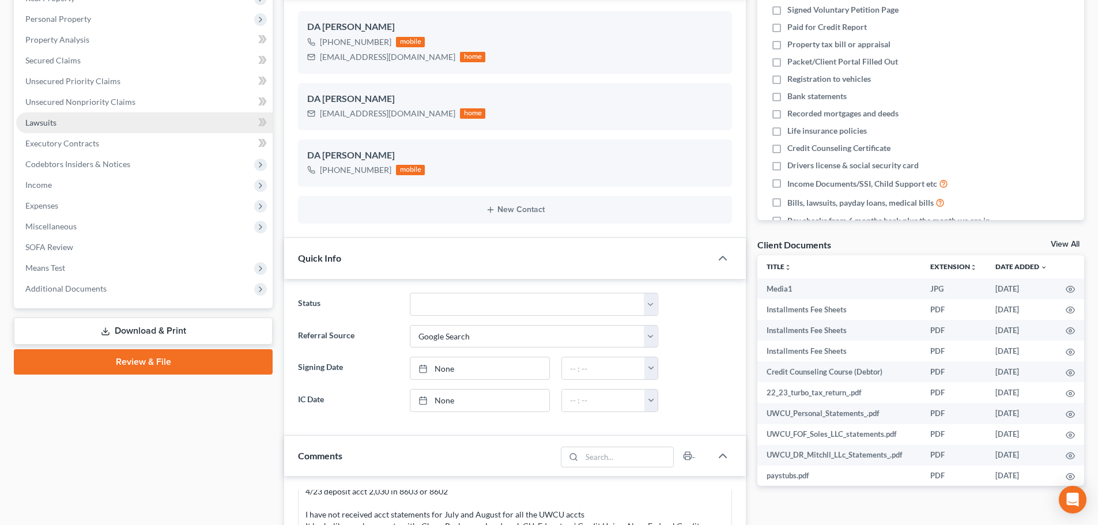
scroll to position [68, 0]
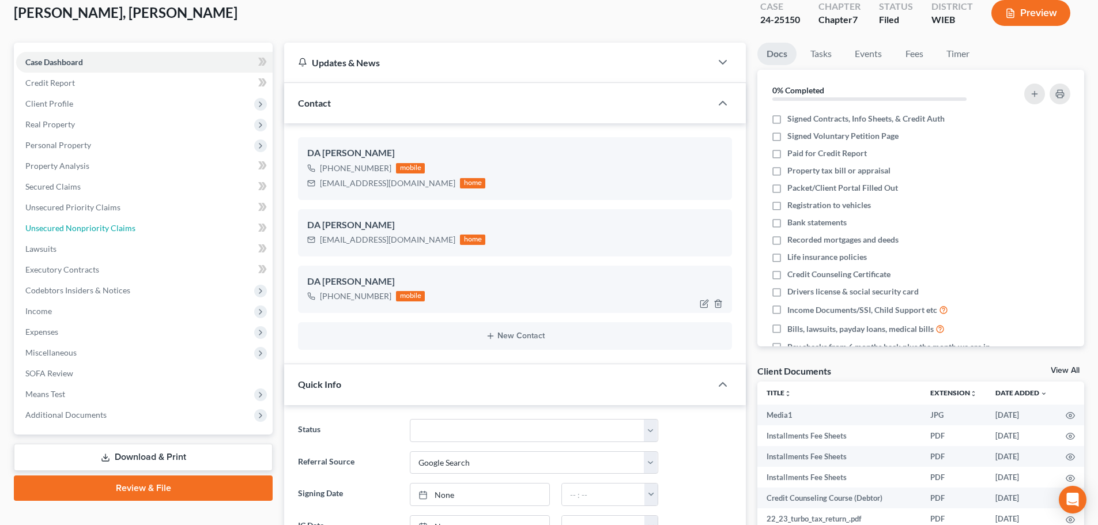
drag, startPoint x: 111, startPoint y: 228, endPoint x: 302, endPoint y: 270, distance: 195.8
click at [111, 228] on span "Unsecured Nonpriority Claims" at bounding box center [80, 228] width 110 height 10
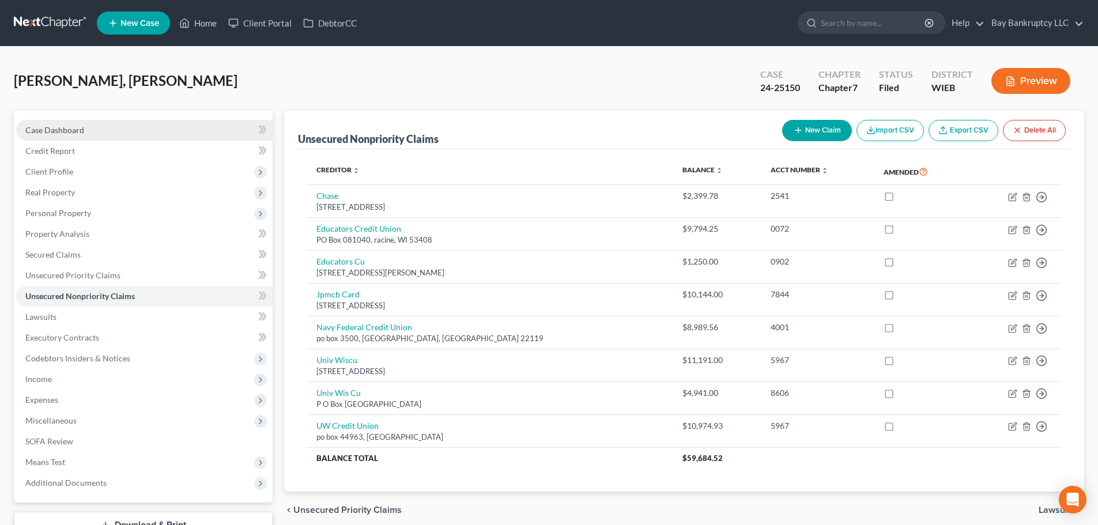
click at [62, 126] on span "Case Dashboard" at bounding box center [54, 130] width 59 height 10
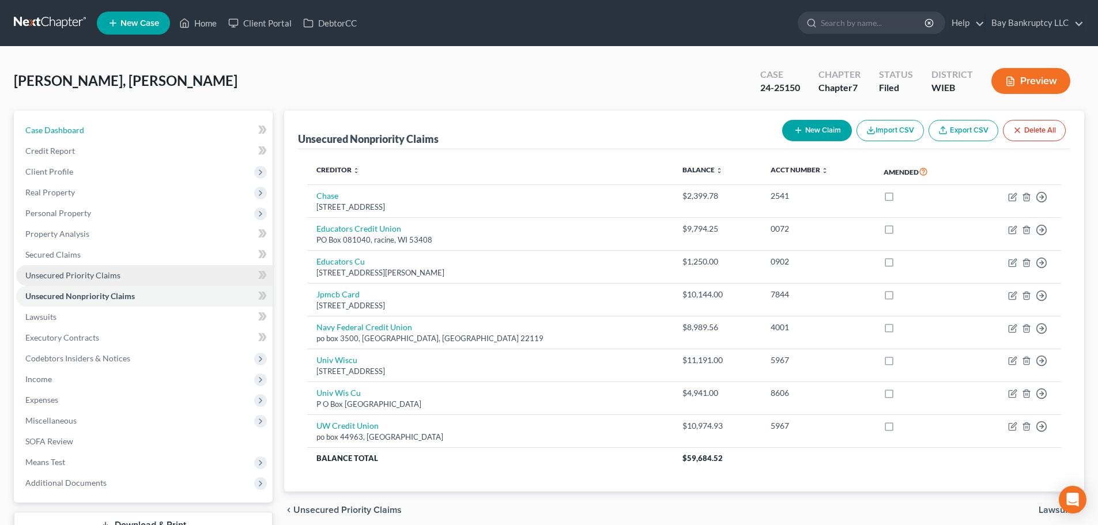
select select "4"
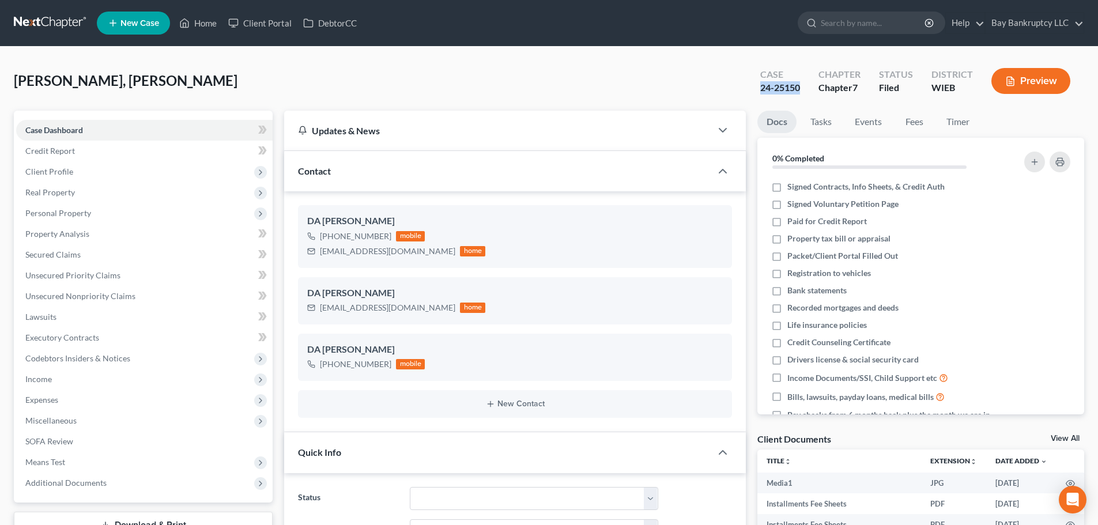
scroll to position [5250, 0]
drag, startPoint x: 779, startPoint y: 90, endPoint x: 803, endPoint y: 91, distance: 24.8
click at [803, 91] on div "Case 24-25150" at bounding box center [780, 82] width 58 height 34
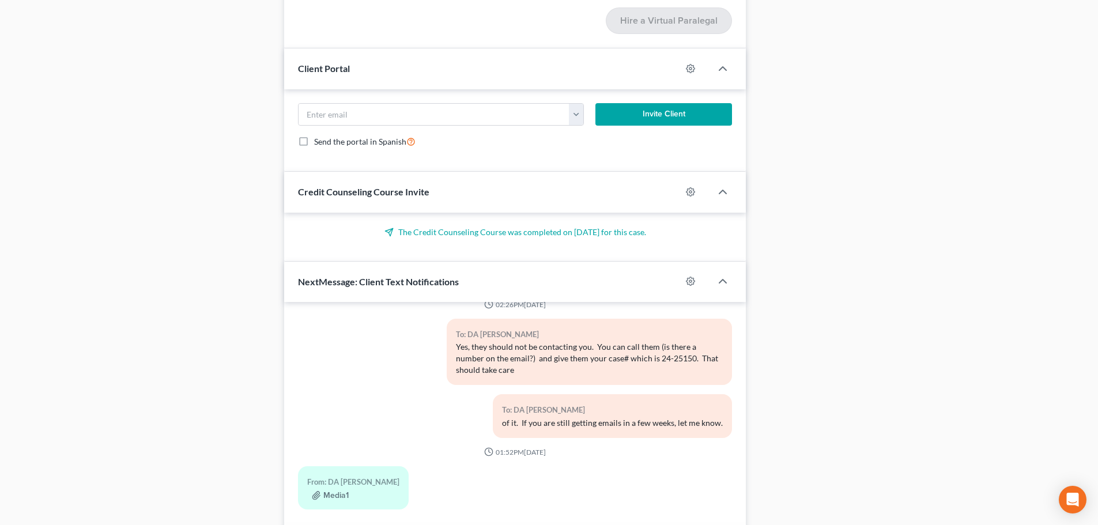
scroll to position [1566, 0]
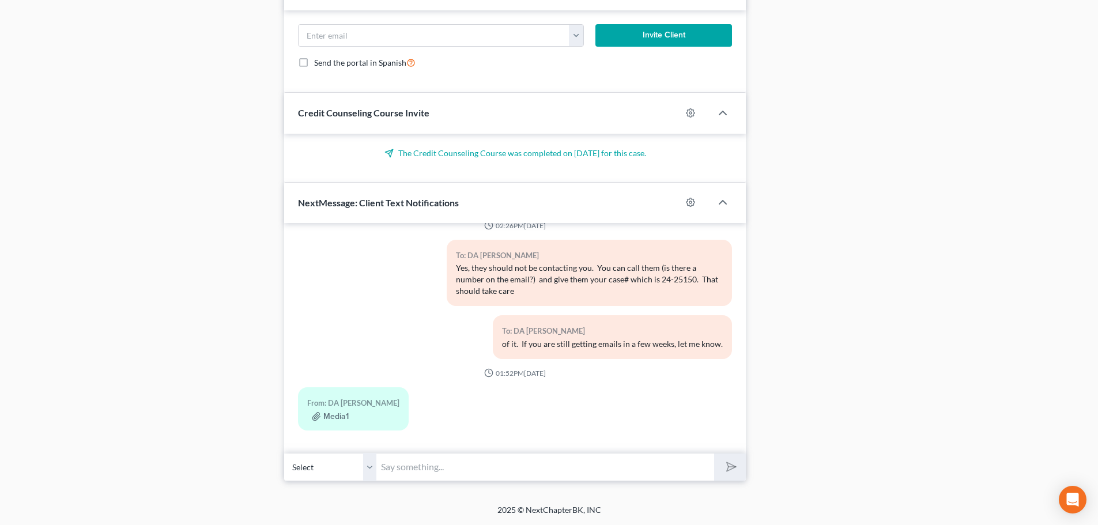
click at [405, 475] on input "text" at bounding box center [545, 467] width 338 height 28
paste input "24-25150"
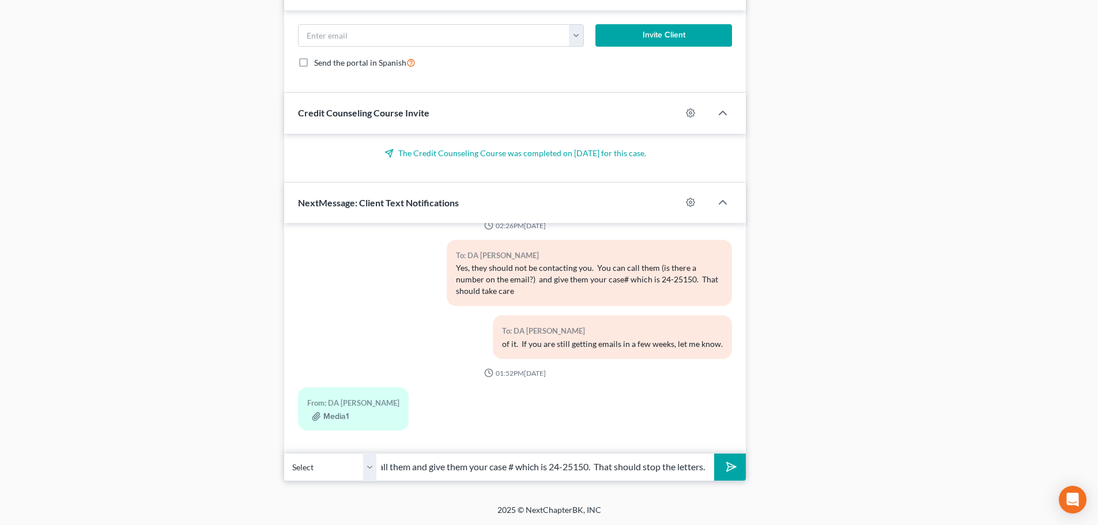
scroll to position [0, 14]
type input "Call them and give them your case # which is 24-25150. That should stop the let…"
click at [729, 467] on line "submit" at bounding box center [731, 466] width 7 height 7
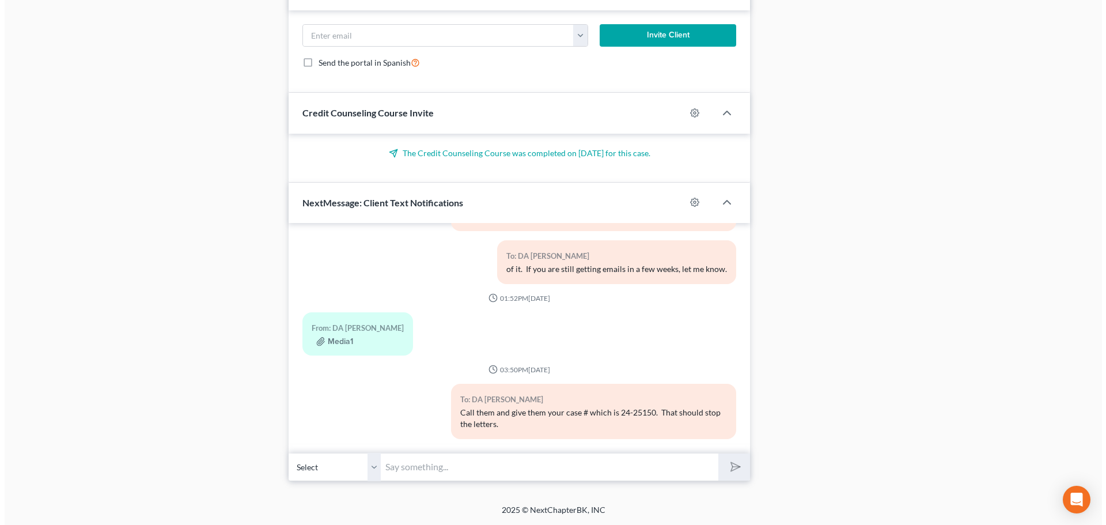
scroll to position [5334, 0]
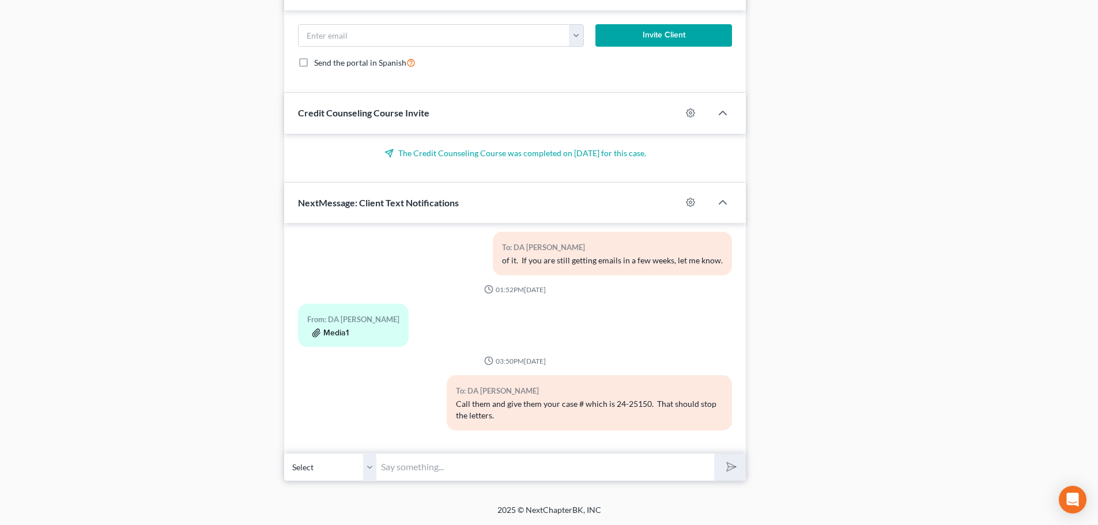
click at [331, 332] on button "Media1" at bounding box center [330, 332] width 37 height 9
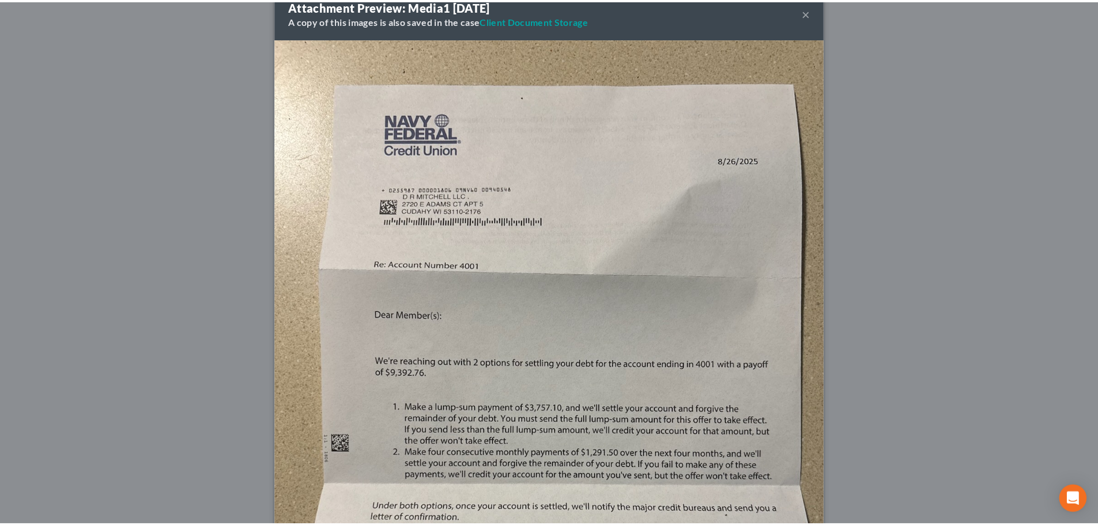
scroll to position [0, 0]
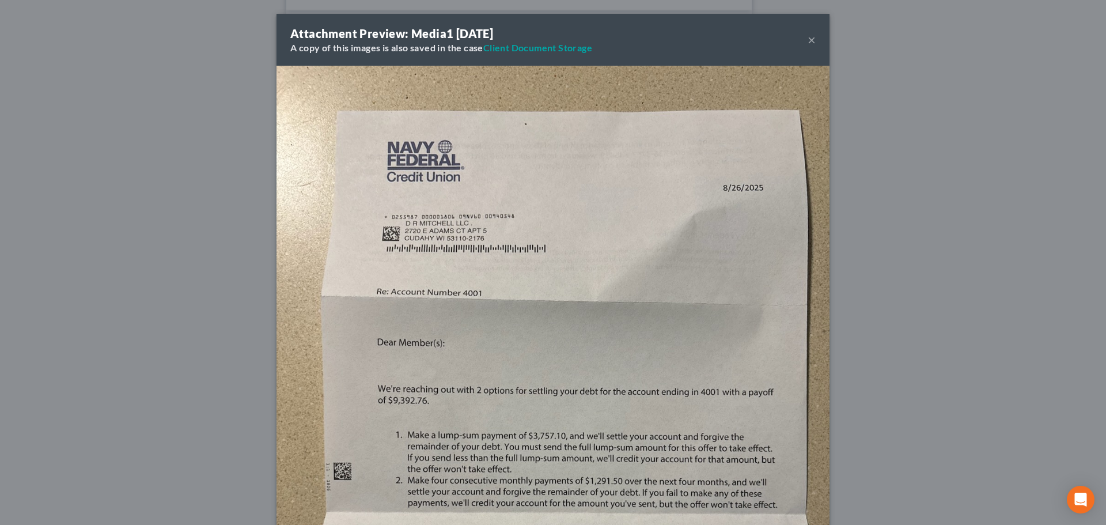
click at [808, 40] on button "×" at bounding box center [812, 40] width 8 height 14
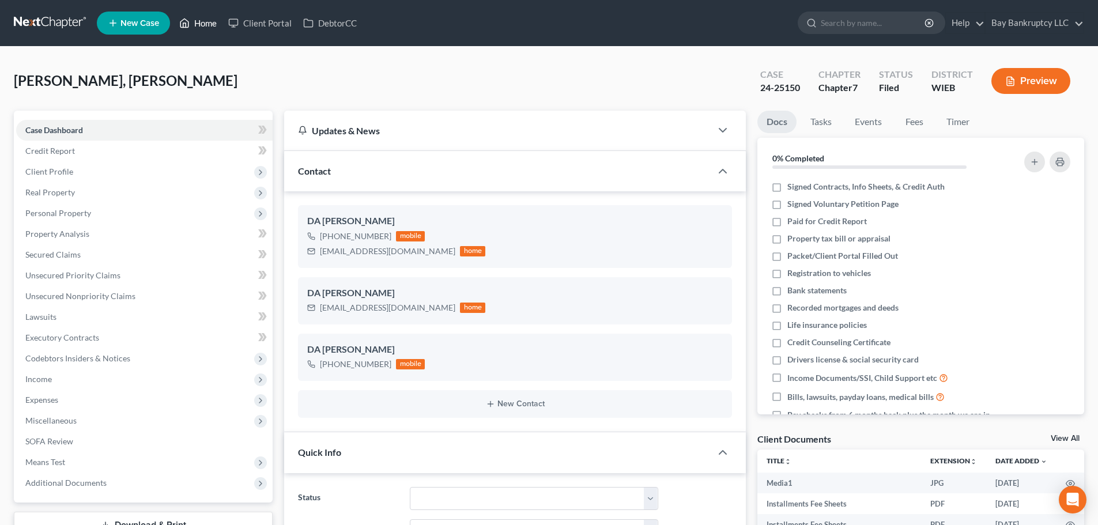
drag, startPoint x: 201, startPoint y: 22, endPoint x: 614, endPoint y: 67, distance: 415.0
click at [201, 22] on link "Home" at bounding box center [197, 23] width 49 height 21
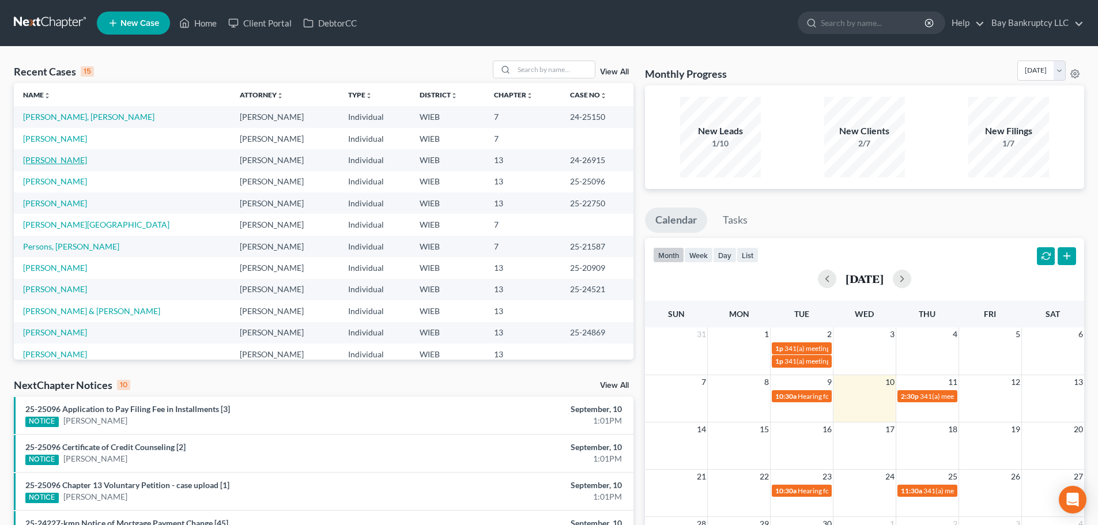
click at [44, 160] on link "[PERSON_NAME]" at bounding box center [55, 160] width 64 height 10
select select "1"
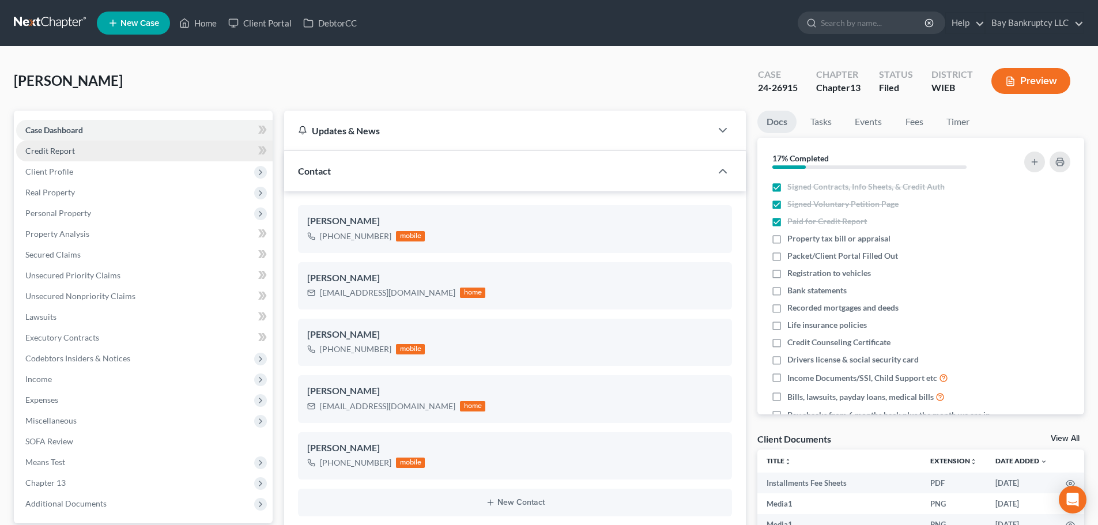
click at [64, 154] on span "Credit Report" at bounding box center [50, 151] width 50 height 10
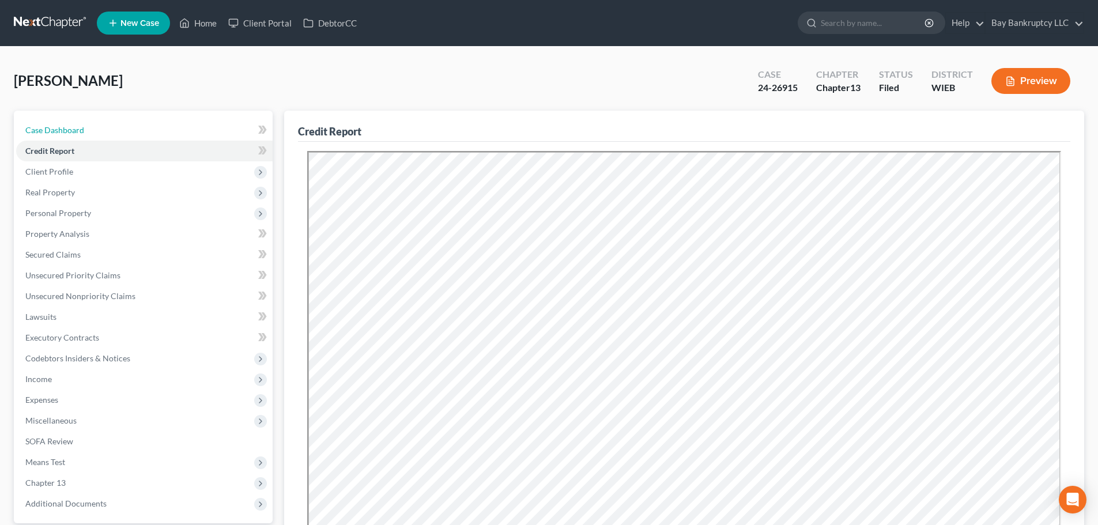
drag, startPoint x: 61, startPoint y: 129, endPoint x: 635, endPoint y: 1, distance: 588.1
click at [61, 129] on span "Case Dashboard" at bounding box center [54, 130] width 59 height 10
select select "1"
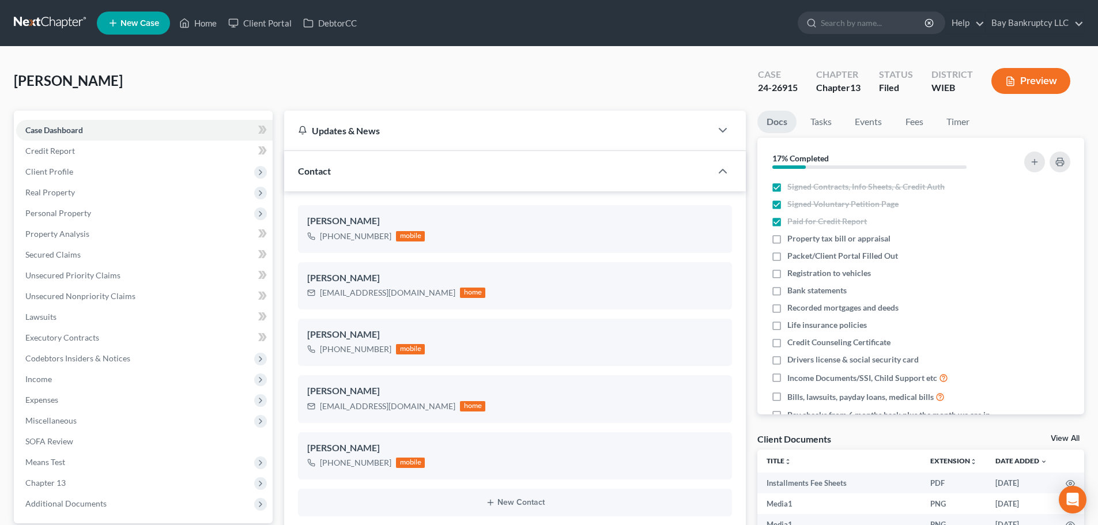
scroll to position [2039, 0]
click at [194, 17] on link "Home" at bounding box center [197, 23] width 49 height 21
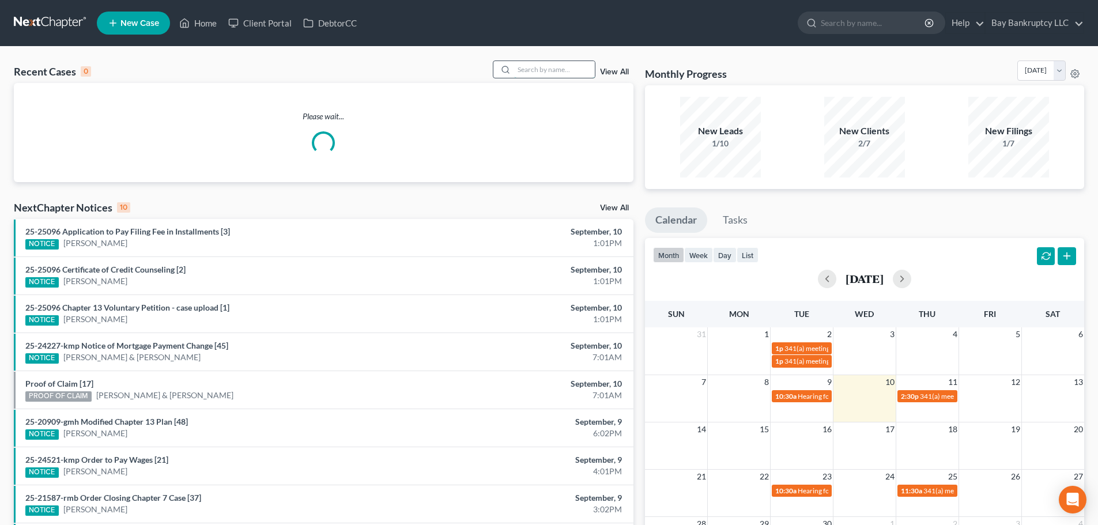
click at [533, 69] on input "search" at bounding box center [554, 69] width 81 height 17
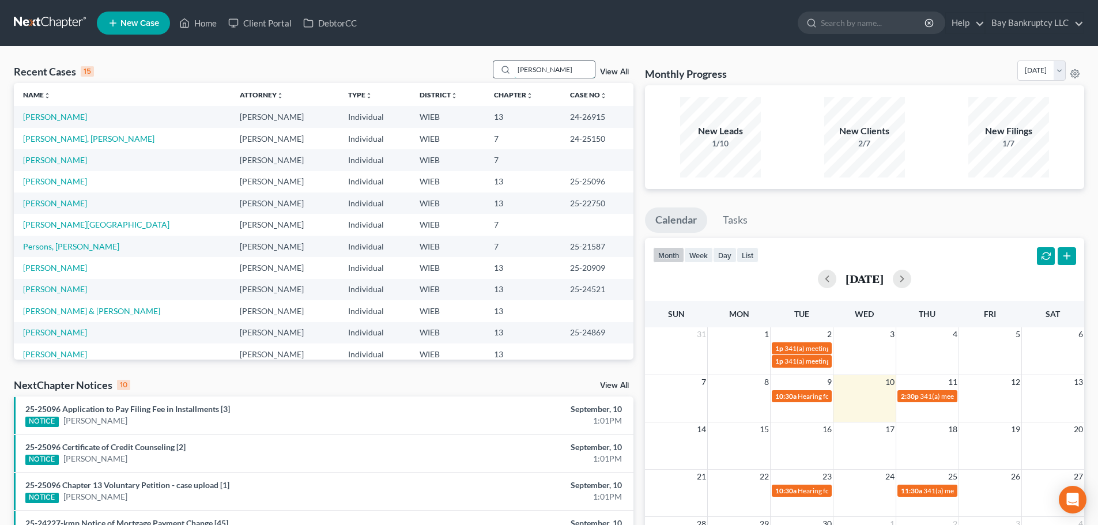
type input "[PERSON_NAME]"
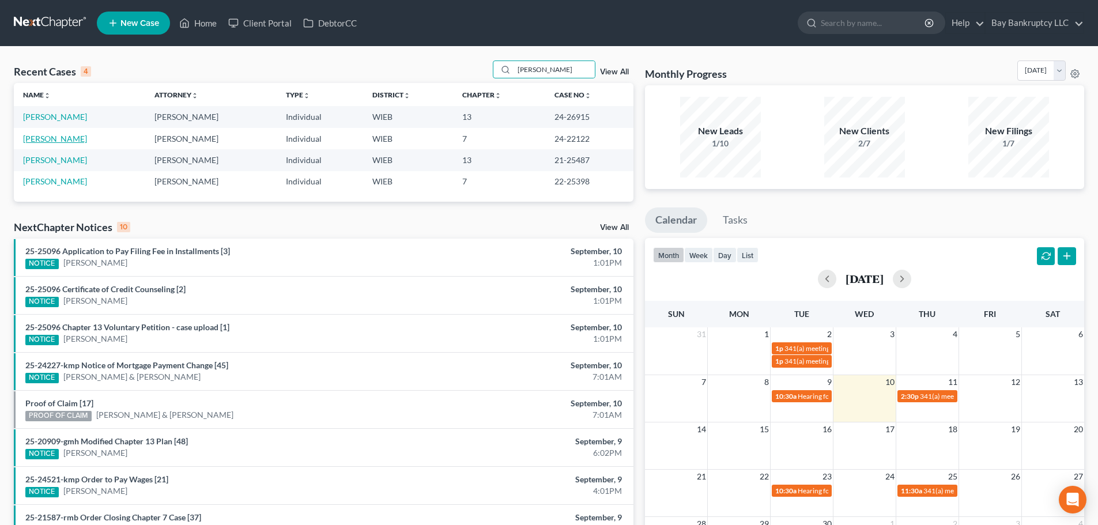
click at [67, 141] on link "[PERSON_NAME]" at bounding box center [55, 139] width 64 height 10
select select "1"
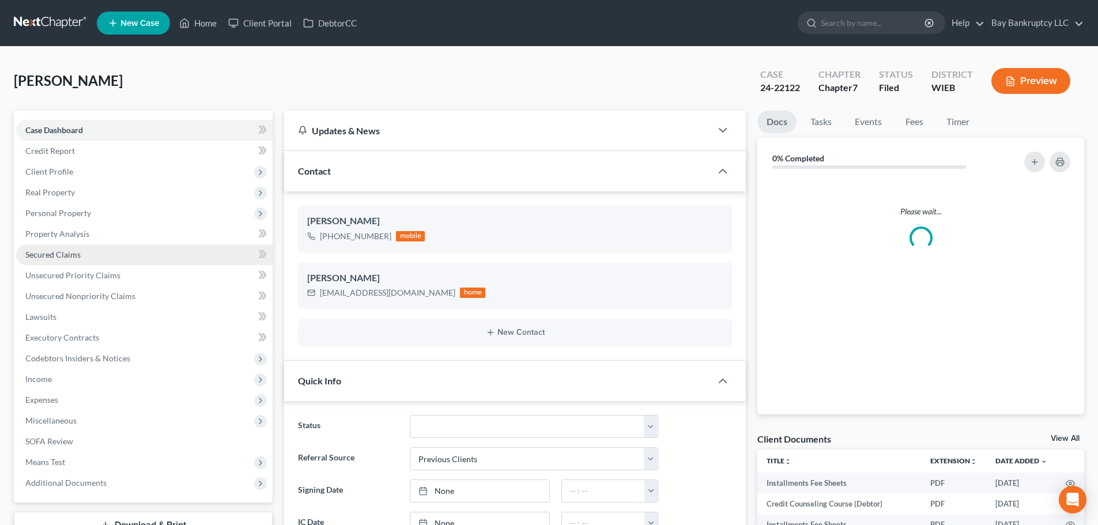
click at [66, 256] on span "Secured Claims" at bounding box center [52, 255] width 55 height 10
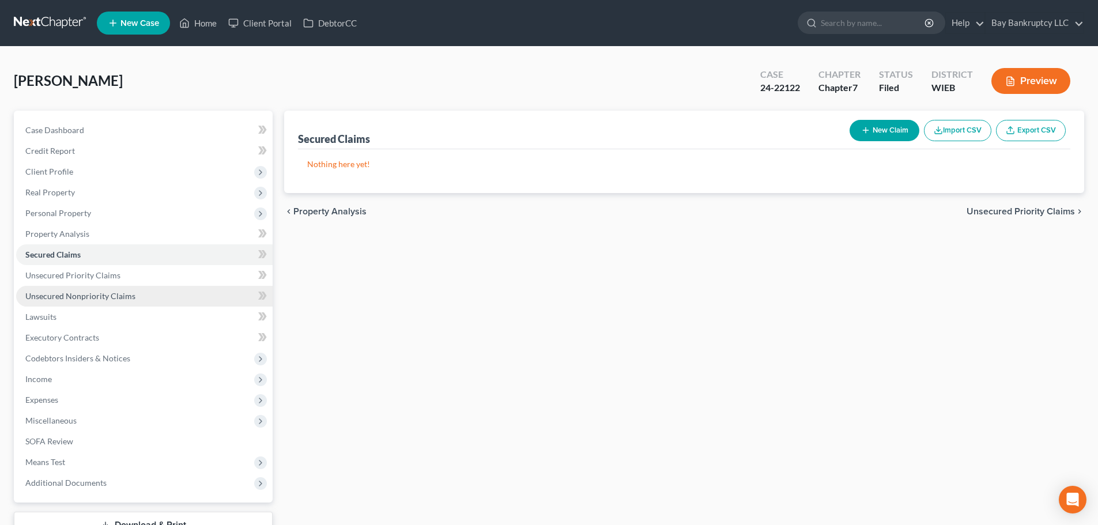
click at [68, 288] on link "Unsecured Nonpriority Claims" at bounding box center [144, 296] width 256 height 21
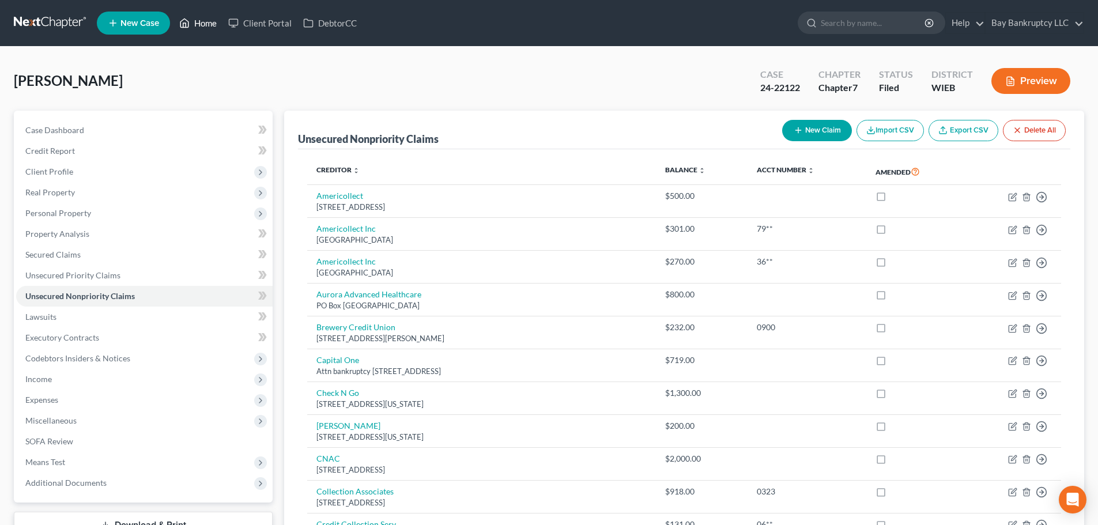
click at [208, 22] on link "Home" at bounding box center [197, 23] width 49 height 21
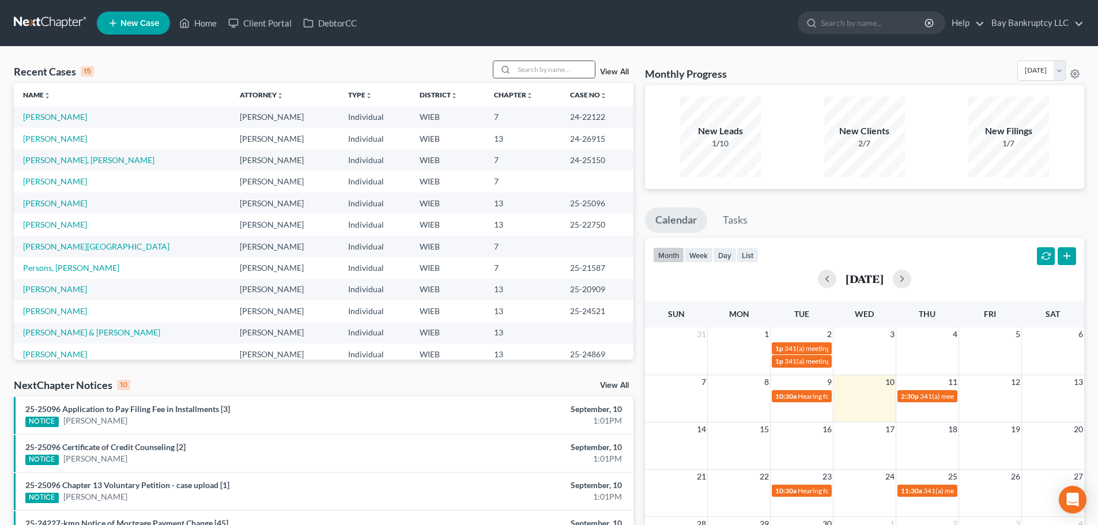
click at [520, 67] on input "search" at bounding box center [554, 69] width 81 height 17
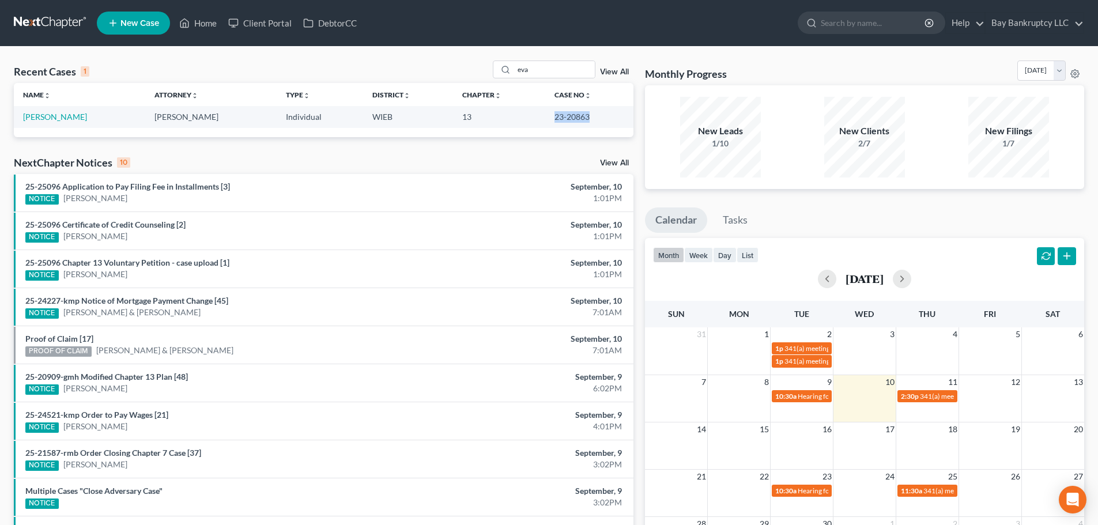
drag, startPoint x: 543, startPoint y: 119, endPoint x: 584, endPoint y: 127, distance: 41.7
click at [584, 127] on td "23-20863" at bounding box center [589, 116] width 88 height 21
copy td "23-20863"
drag, startPoint x: 555, startPoint y: 73, endPoint x: 492, endPoint y: 75, distance: 63.4
click at [492, 75] on div "Recent Cases 1 eva View All" at bounding box center [323, 72] width 619 height 22
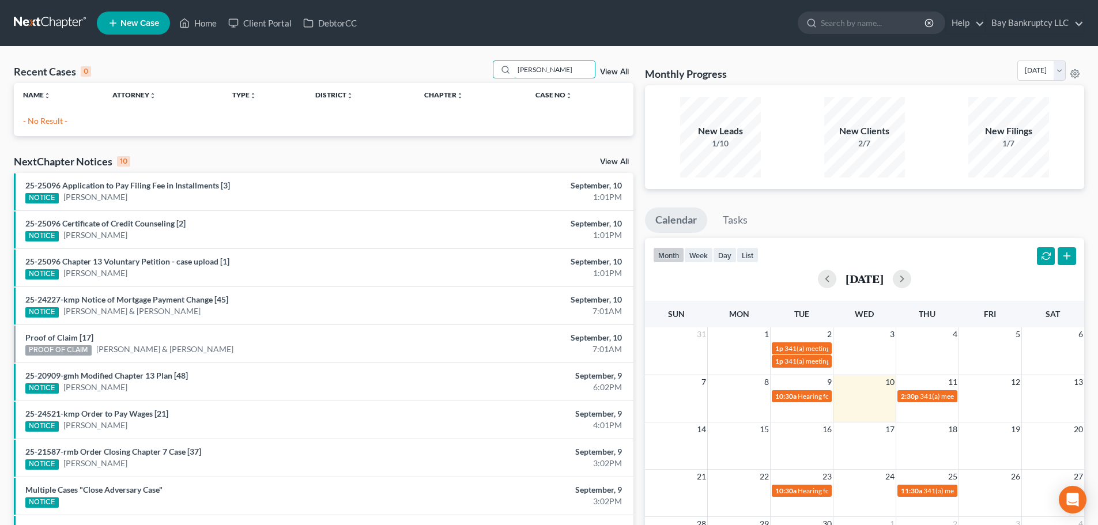
drag, startPoint x: 558, startPoint y: 70, endPoint x: 474, endPoint y: 73, distance: 83.6
click at [474, 73] on div "Recent Cases 0 [PERSON_NAME] View All" at bounding box center [323, 72] width 619 height 22
type input "[PERSON_NAME]"
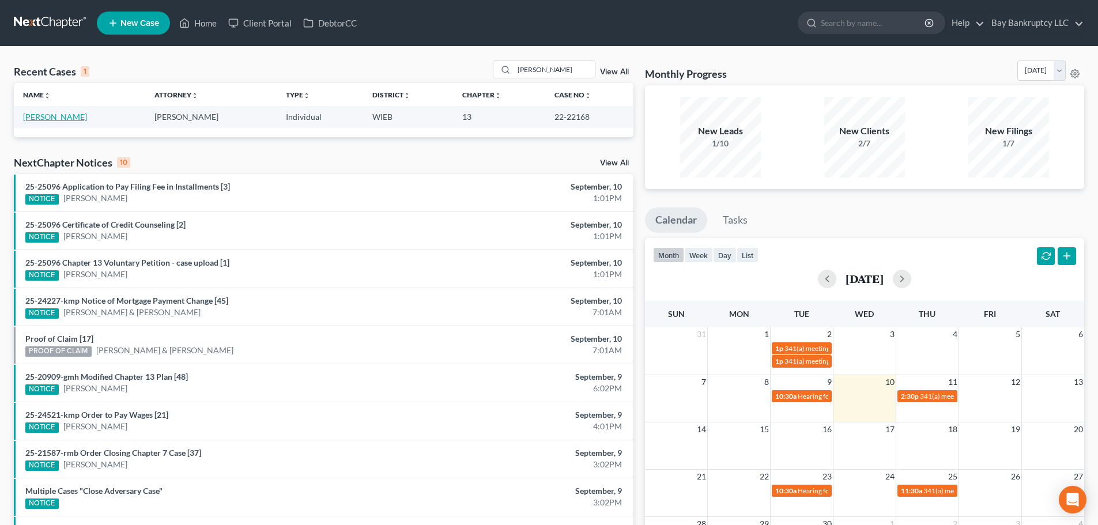
click at [56, 114] on link "[PERSON_NAME]" at bounding box center [55, 117] width 64 height 10
select select "1"
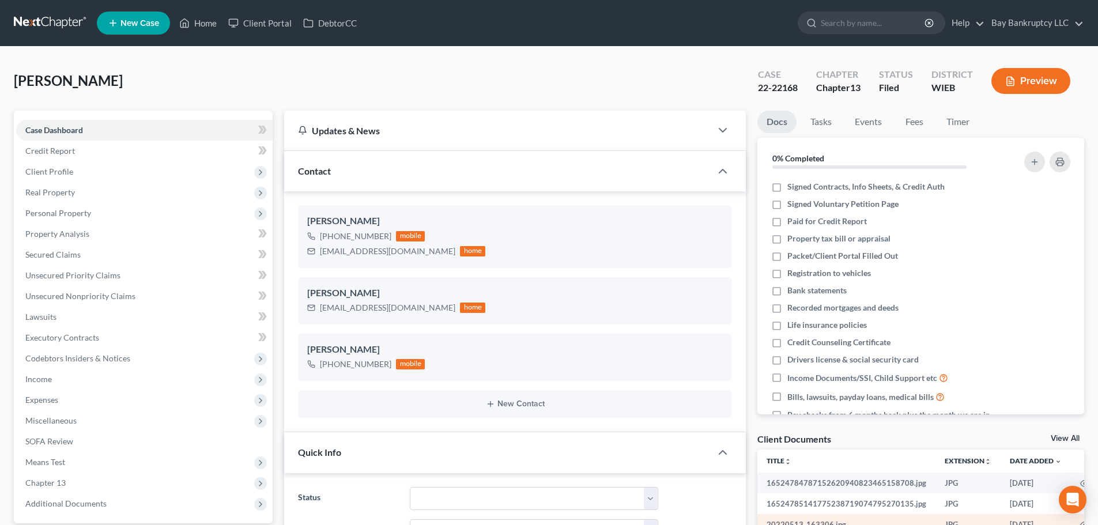
drag, startPoint x: 983, startPoint y: 193, endPoint x: 762, endPoint y: 520, distance: 394.8
click at [983, 193] on li "Signed Contracts, Info Sheets, & Credit Auth" at bounding box center [920, 186] width 327 height 17
click at [209, 21] on link "Home" at bounding box center [197, 23] width 49 height 21
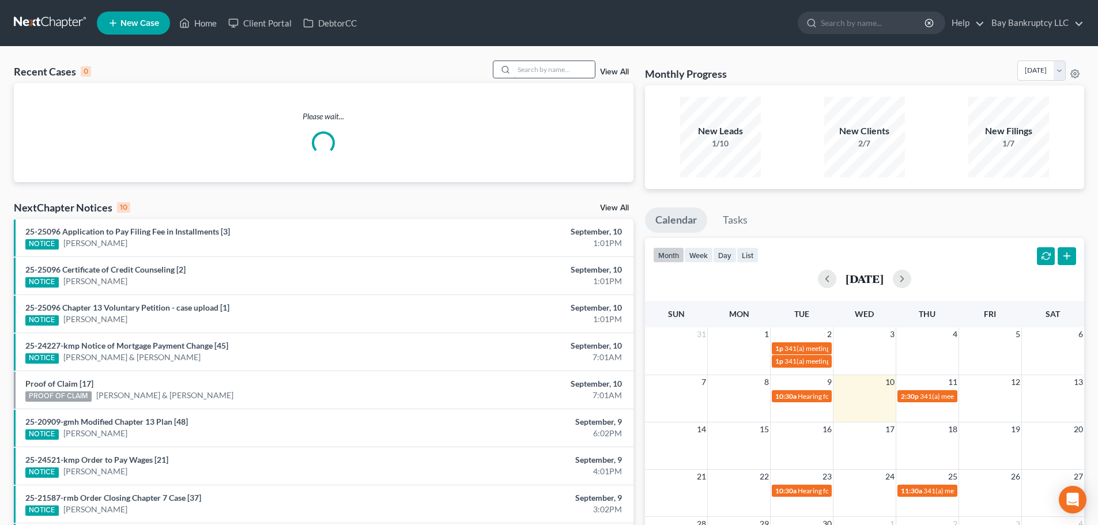
click at [545, 66] on input "search" at bounding box center [554, 69] width 81 height 17
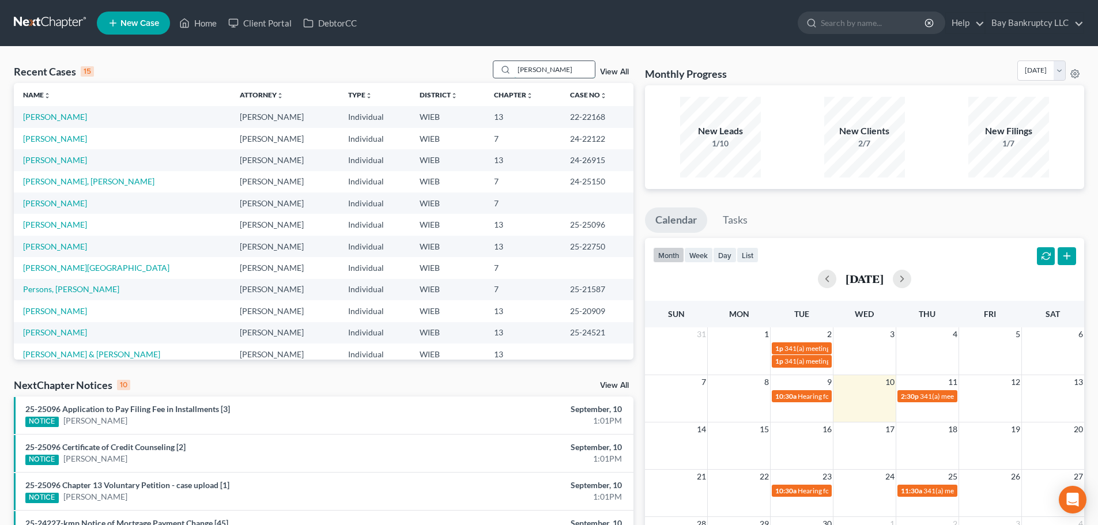
type input "[PERSON_NAME]"
